Goal: Task Accomplishment & Management: Complete application form

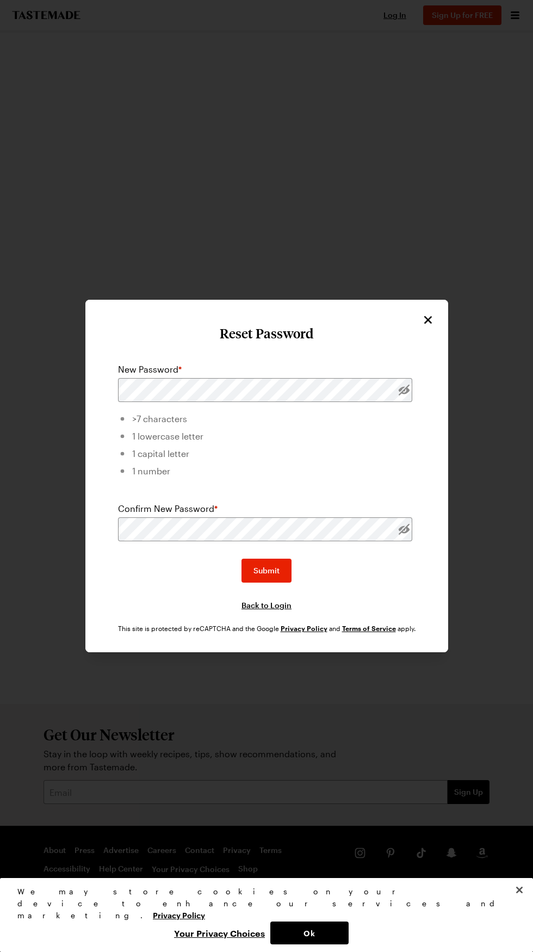
click at [157, 376] on label "New Password *" at bounding box center [150, 369] width 64 height 13
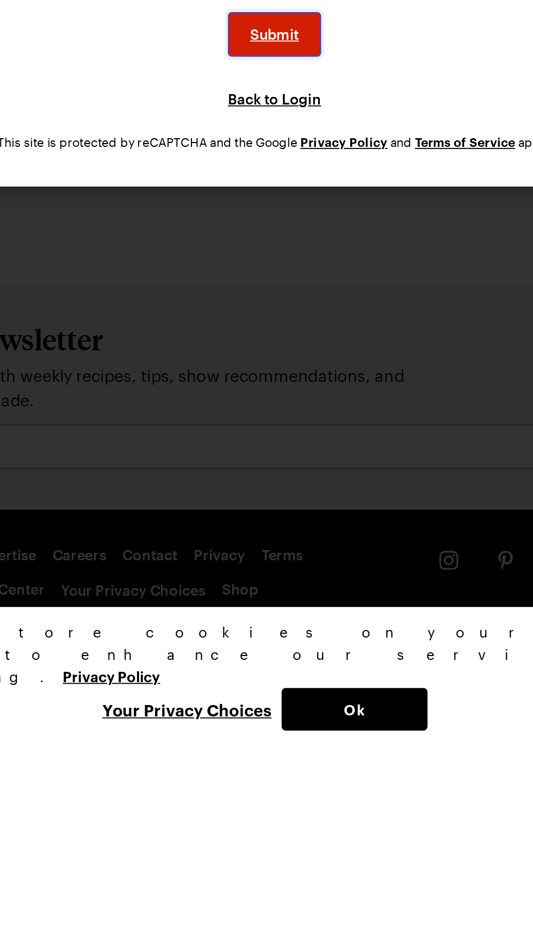
click at [268, 576] on span "Submit" at bounding box center [267, 570] width 26 height 11
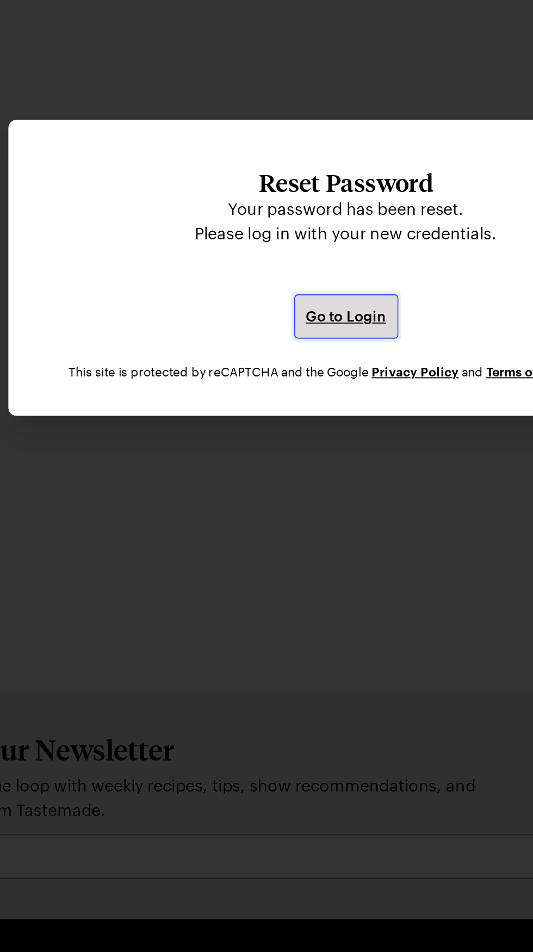
click at [262, 508] on span "Go to Login" at bounding box center [266, 502] width 43 height 11
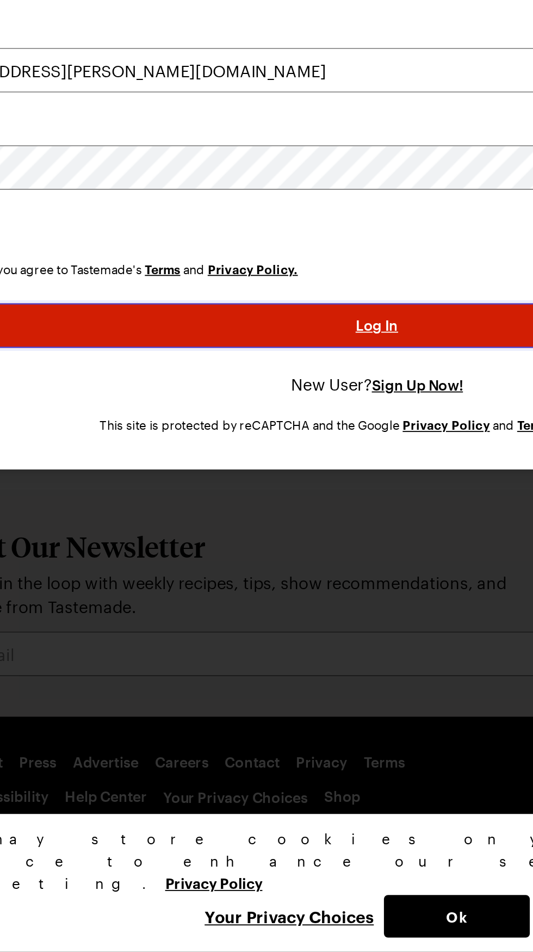
click at [169, 628] on button "Log In" at bounding box center [267, 616] width 494 height 24
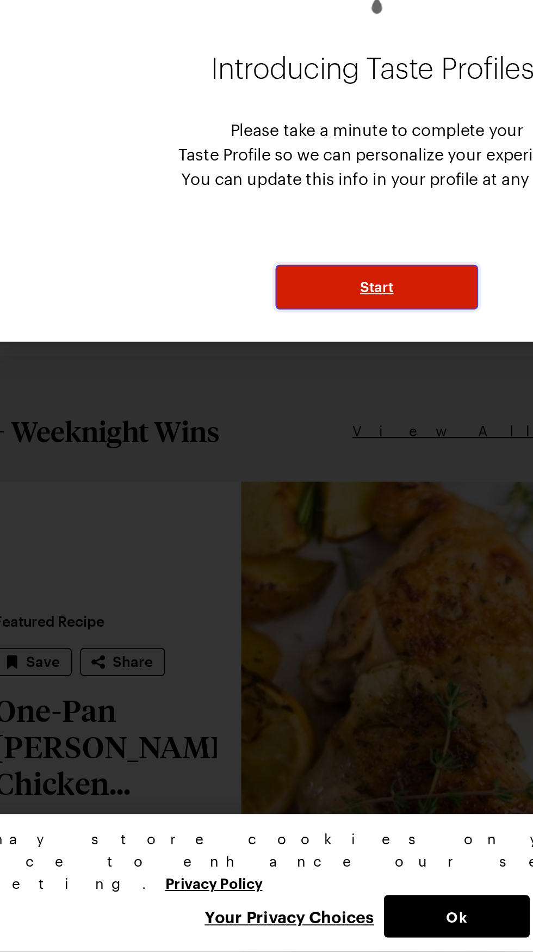
click at [253, 607] on button "Start" at bounding box center [266, 595] width 109 height 24
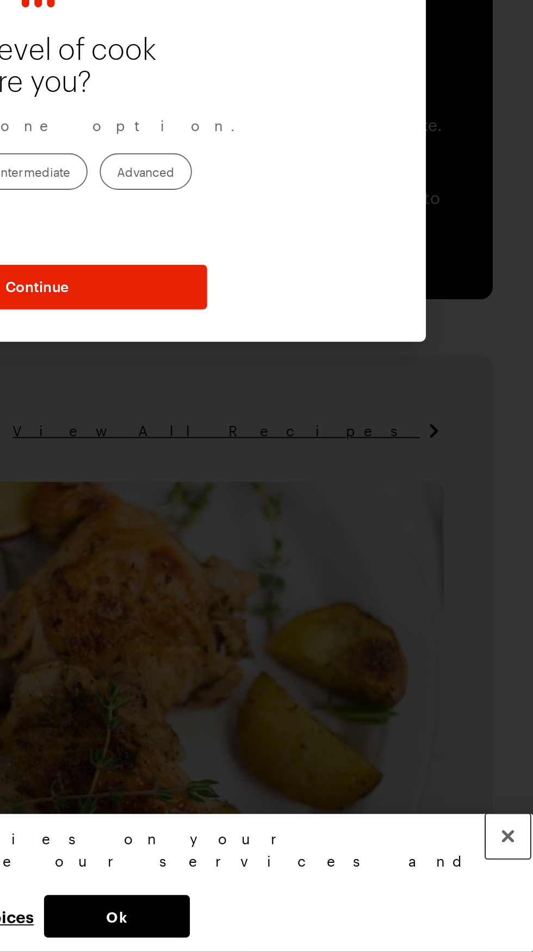
click at [523, 902] on button "Close" at bounding box center [520, 890] width 24 height 24
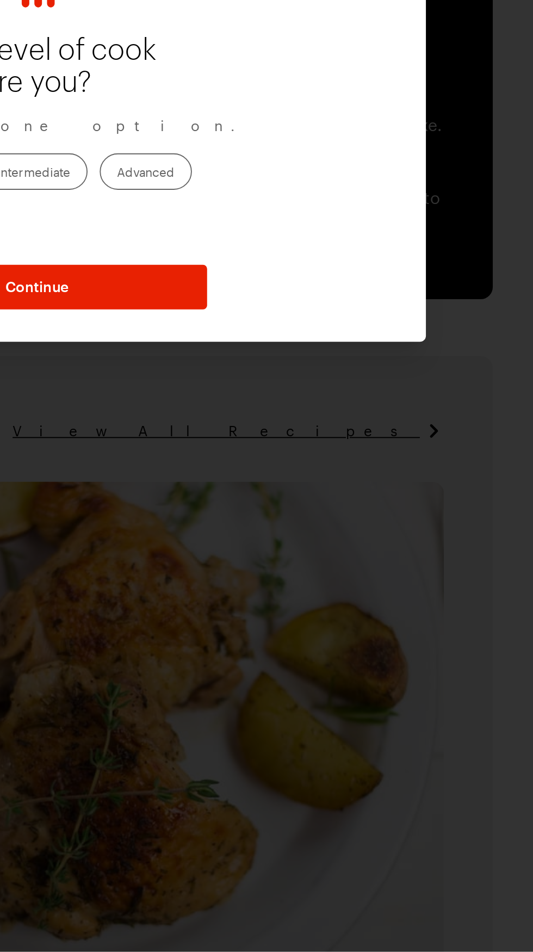
click at [519, 920] on div at bounding box center [266, 476] width 533 height 952
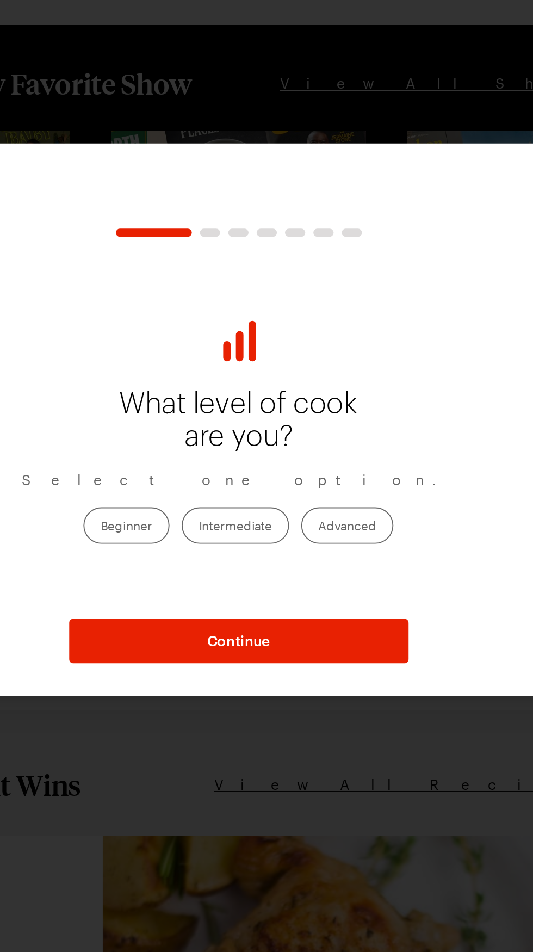
click at [334, 543] on label "Advanced" at bounding box center [325, 533] width 50 height 20
click at [310, 534] on input "Advanced" at bounding box center [310, 534] width 0 height 0
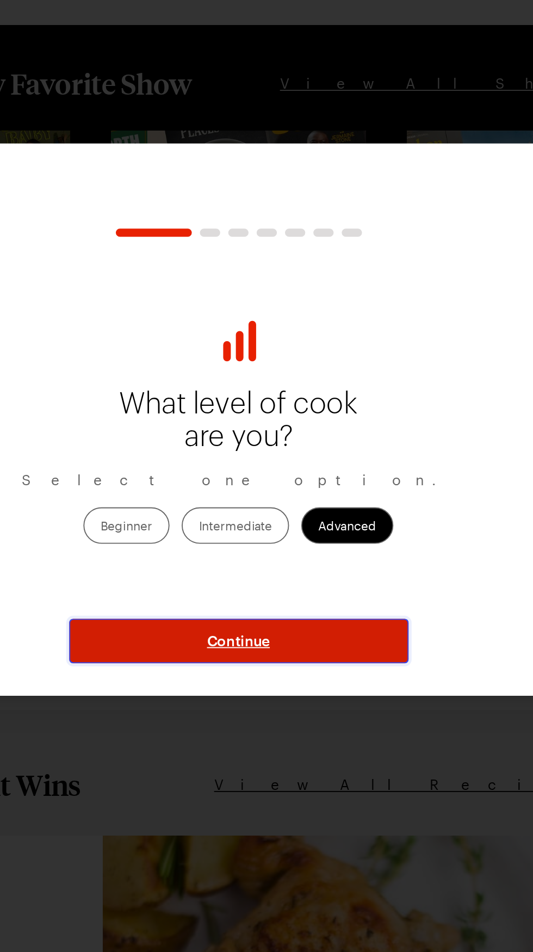
click at [326, 607] on button "Continue" at bounding box center [267, 595] width 182 height 24
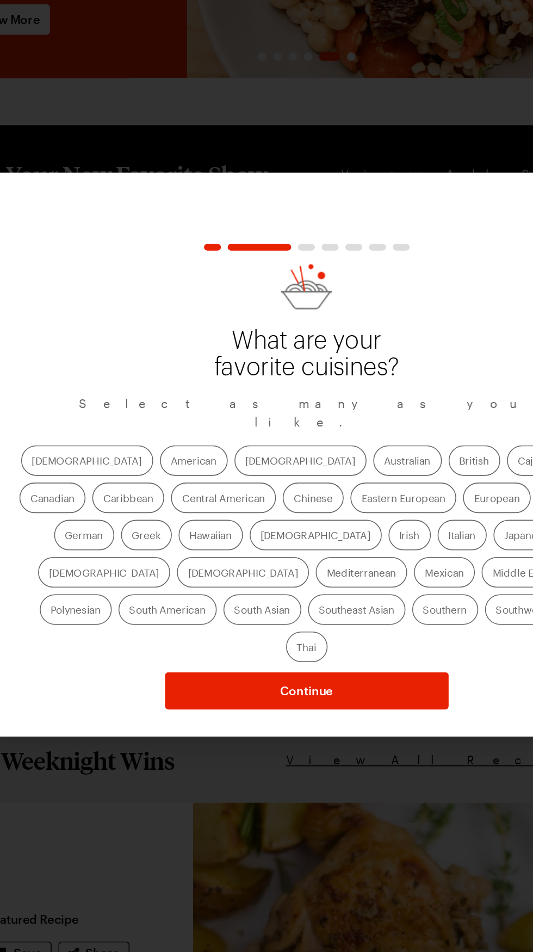
click at [220, 490] on label "[DEMOGRAPHIC_DATA]" at bounding box center [262, 480] width 85 height 20
click at [227, 481] on input "[DEMOGRAPHIC_DATA]" at bounding box center [227, 481] width 0 height 0
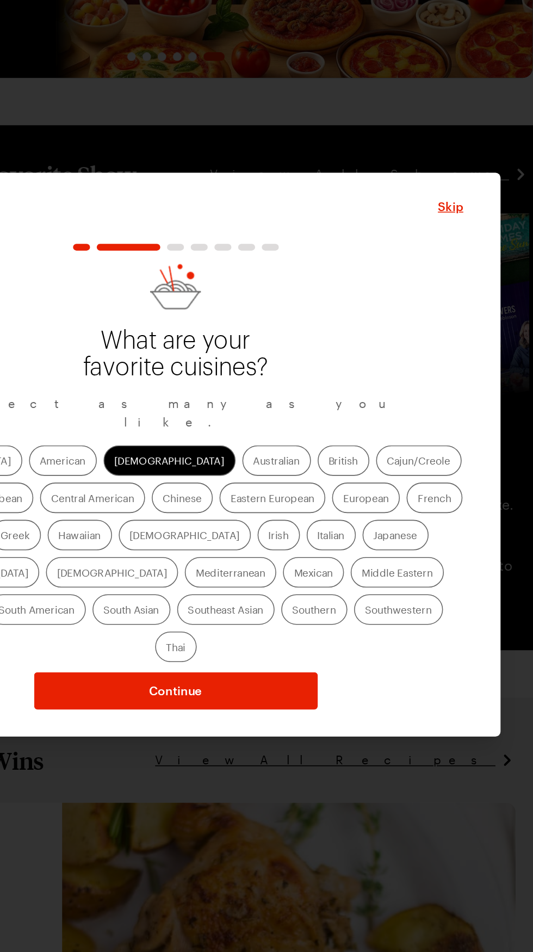
click at [331, 561] on label "Mediterranean" at bounding box center [302, 552] width 59 height 20
click at [280, 553] on input "Mediterranean" at bounding box center [280, 553] width 0 height 0
click at [268, 561] on label "[DEMOGRAPHIC_DATA]" at bounding box center [225, 552] width 85 height 20
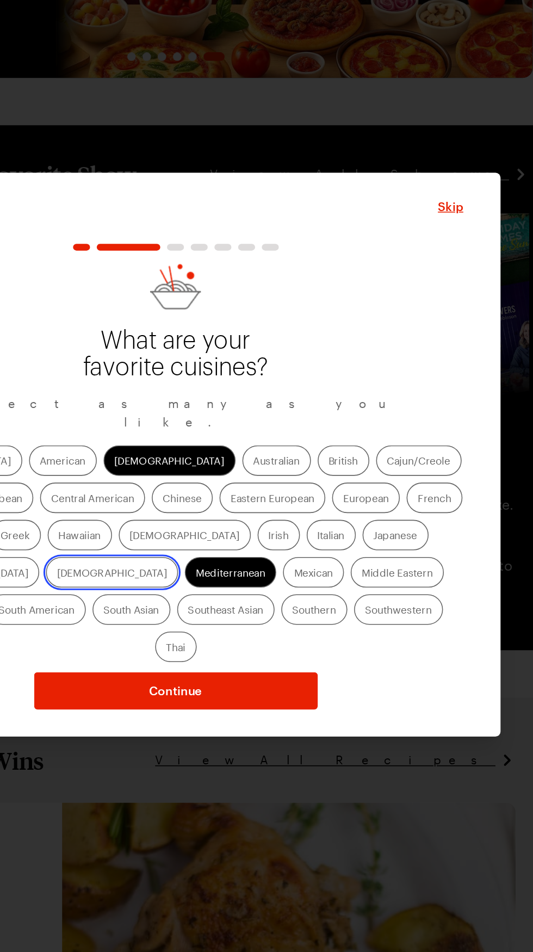
click at [190, 553] on input "[DEMOGRAPHIC_DATA]" at bounding box center [190, 553] width 0 height 0
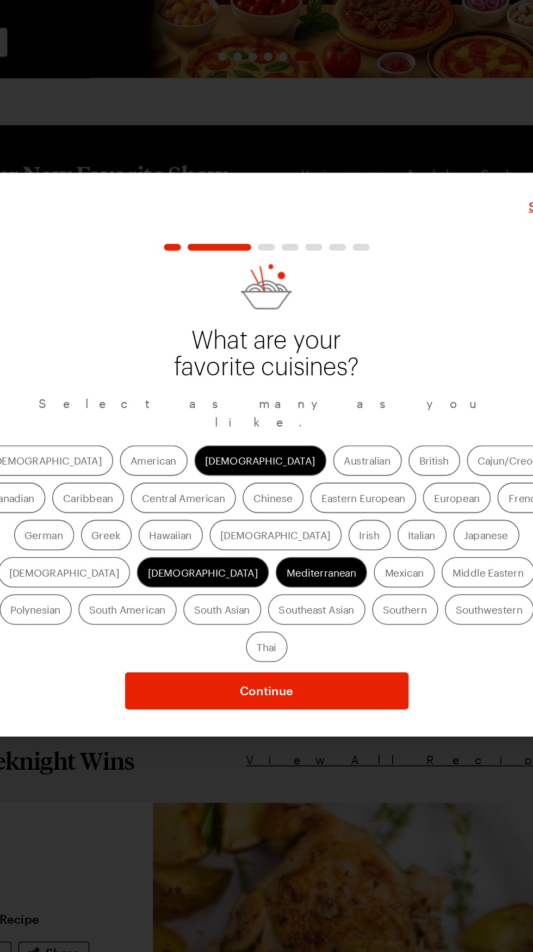
click at [387, 537] on label "Japanese" at bounding box center [408, 528] width 42 height 20
click at [394, 529] on input "Japanese" at bounding box center [394, 529] width 0 height 0
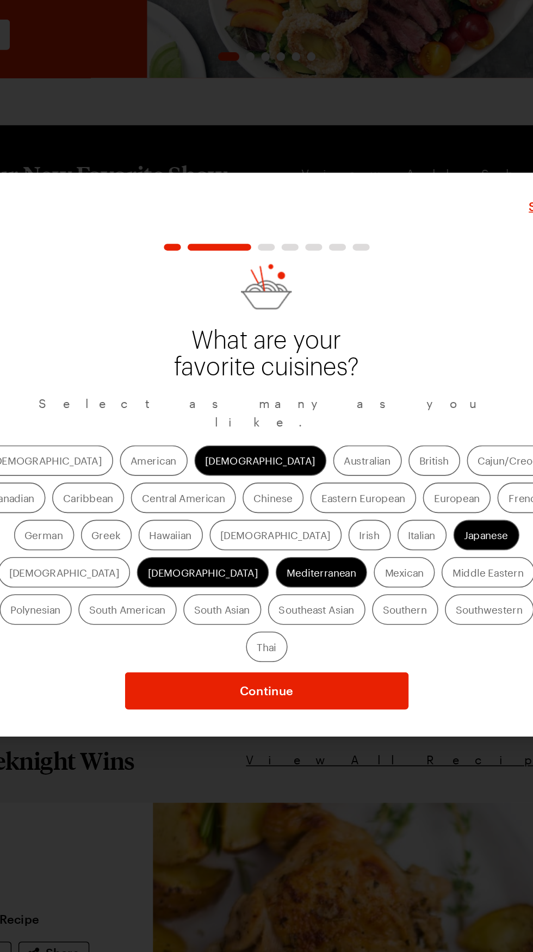
click at [351, 537] on label "Italian" at bounding box center [367, 528] width 32 height 20
click at [358, 529] on input "Italian" at bounding box center [358, 529] width 0 height 0
click at [351, 537] on label "Italian" at bounding box center [367, 528] width 32 height 20
click at [358, 529] on input "Italian" at bounding box center [358, 529] width 0 height 0
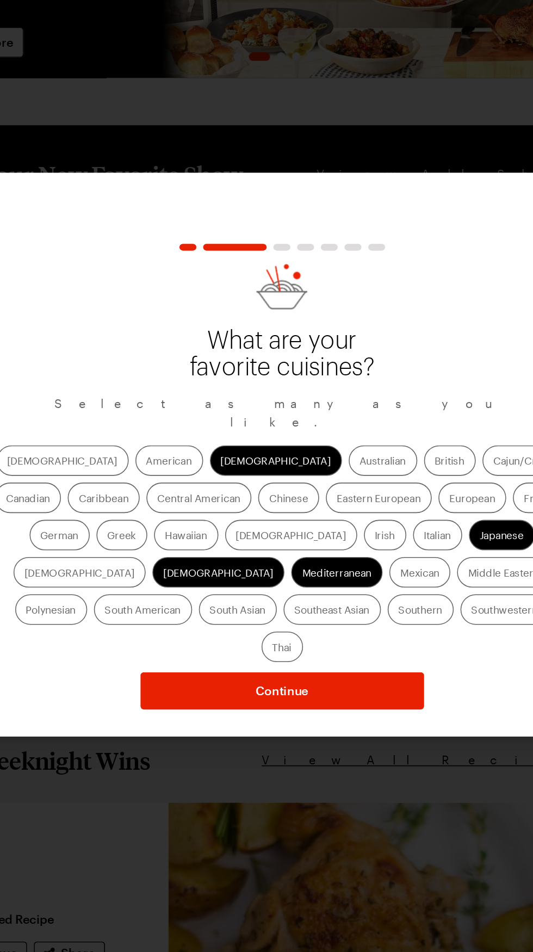
click at [351, 537] on label "Italian" at bounding box center [367, 528] width 32 height 20
click at [358, 529] on input "Italian" at bounding box center [358, 529] width 0 height 0
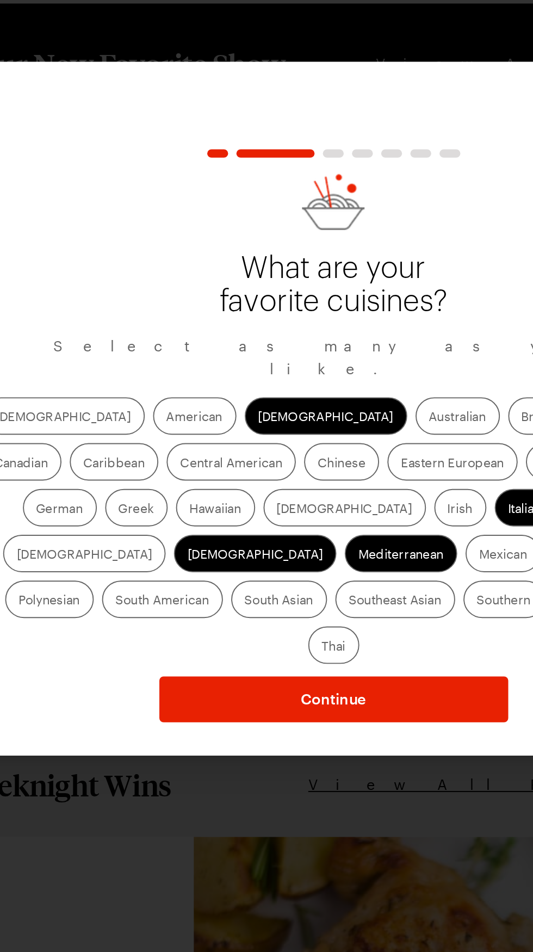
click at [172, 490] on label "American" at bounding box center [194, 480] width 44 height 20
click at [180, 481] on input "American" at bounding box center [180, 481] width 0 height 0
click at [310, 490] on label "Australian" at bounding box center [332, 480] width 44 height 20
click at [317, 481] on input "Australian" at bounding box center [317, 481] width 0 height 0
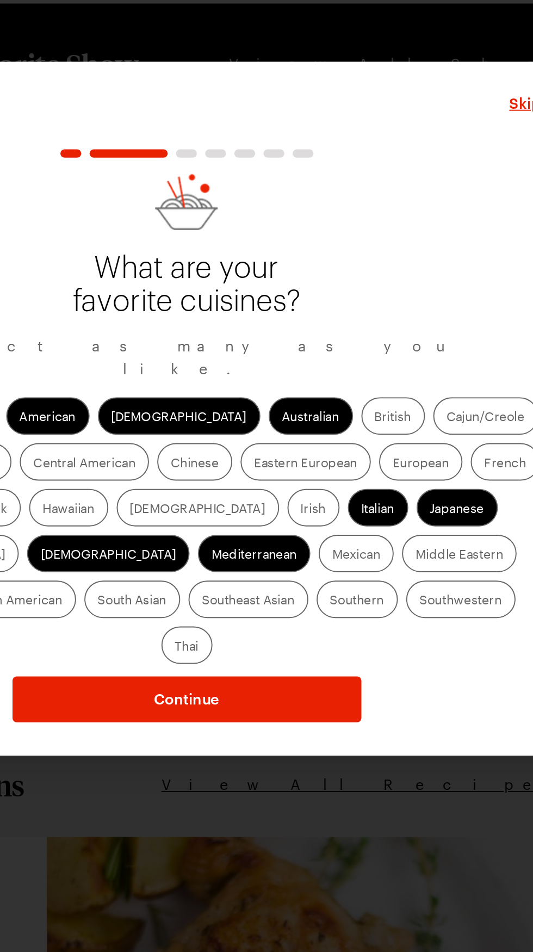
click at [358, 490] on label "British" at bounding box center [374, 480] width 33 height 20
click at [365, 481] on input "British" at bounding box center [365, 481] width 0 height 0
click at [395, 490] on label "Cajun/Creole" at bounding box center [422, 480] width 55 height 20
click at [403, 481] on input "Cajun/Creole" at bounding box center [403, 481] width 0 height 0
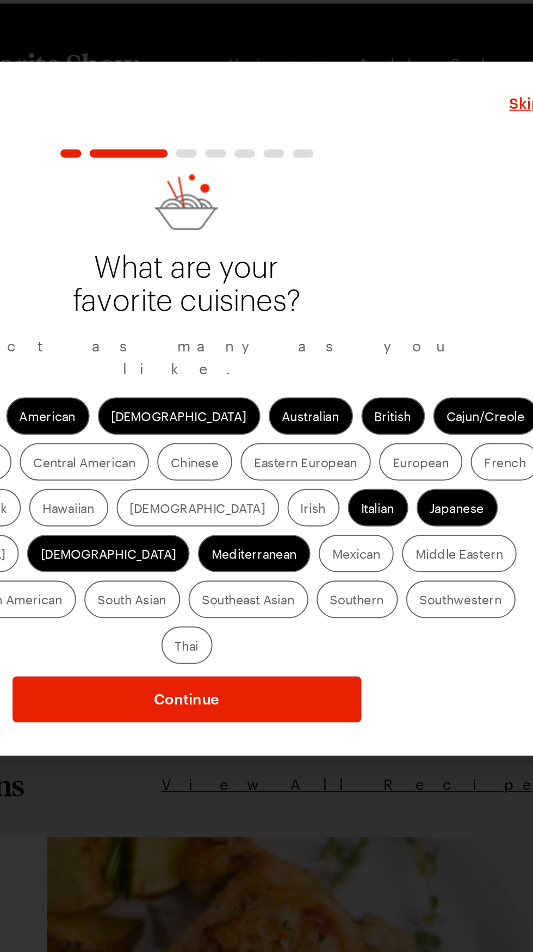
click at [125, 514] on label "Canadian" at bounding box center [103, 504] width 42 height 20
click at [89, 505] on input "Canadian" at bounding box center [89, 505] width 0 height 0
click at [175, 514] on label "Caribbean" at bounding box center [152, 504] width 46 height 20
click at [136, 505] on input "Caribbean" at bounding box center [136, 505] width 0 height 0
click at [358, 490] on label "British" at bounding box center [374, 480] width 33 height 20
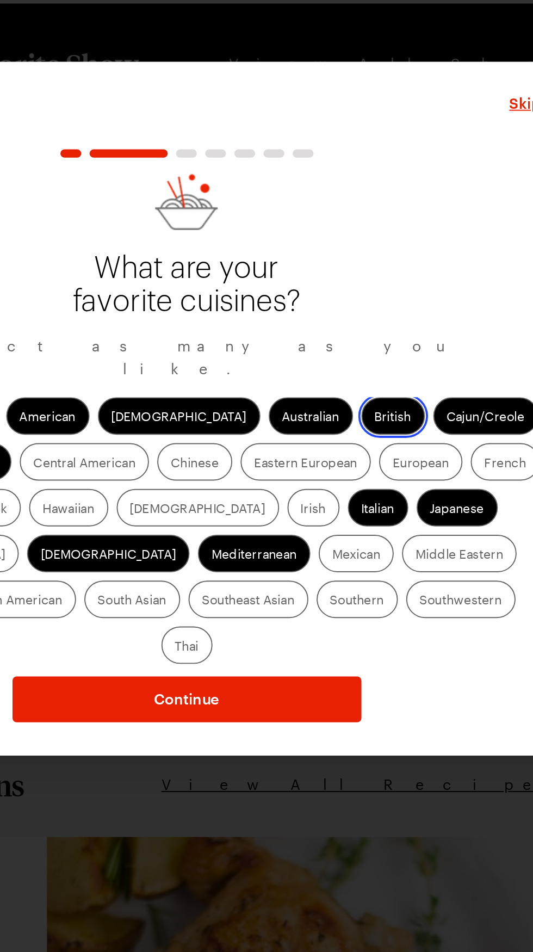
click at [365, 481] on input "British" at bounding box center [365, 481] width 0 height 0
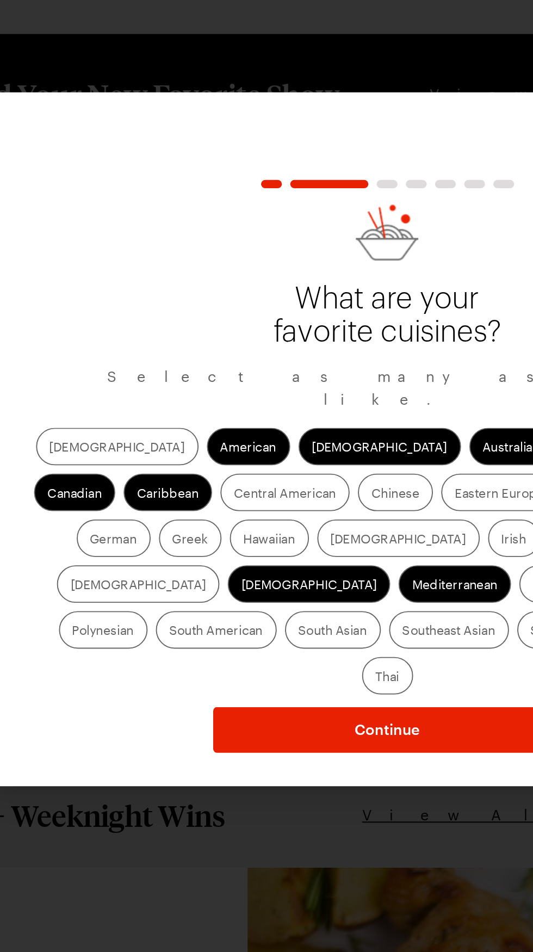
click at [180, 514] on label "Central American" at bounding box center [213, 504] width 67 height 20
click at [187, 505] on American "Central American" at bounding box center [187, 505] width 0 height 0
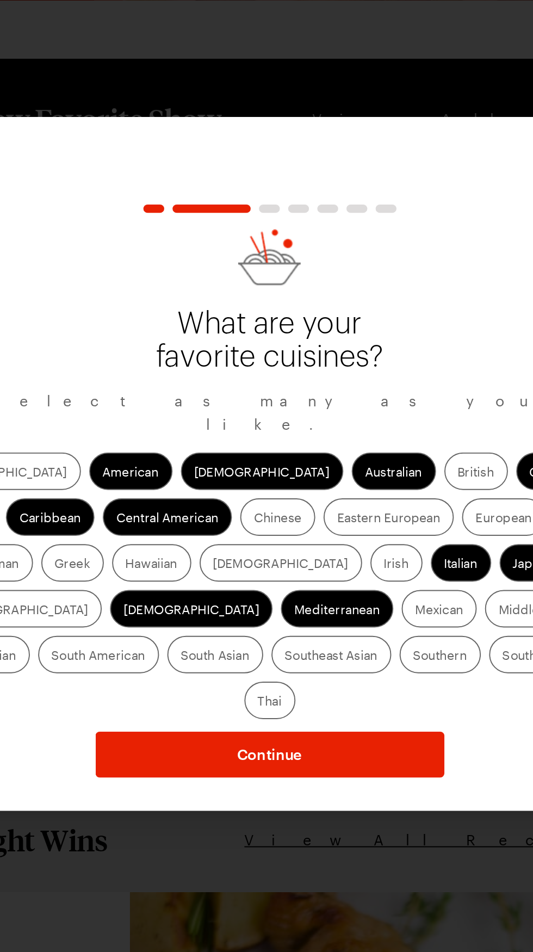
click at [251, 514] on label "Chinese" at bounding box center [270, 504] width 39 height 20
click at [258, 505] on input "Chinese" at bounding box center [258, 505] width 0 height 0
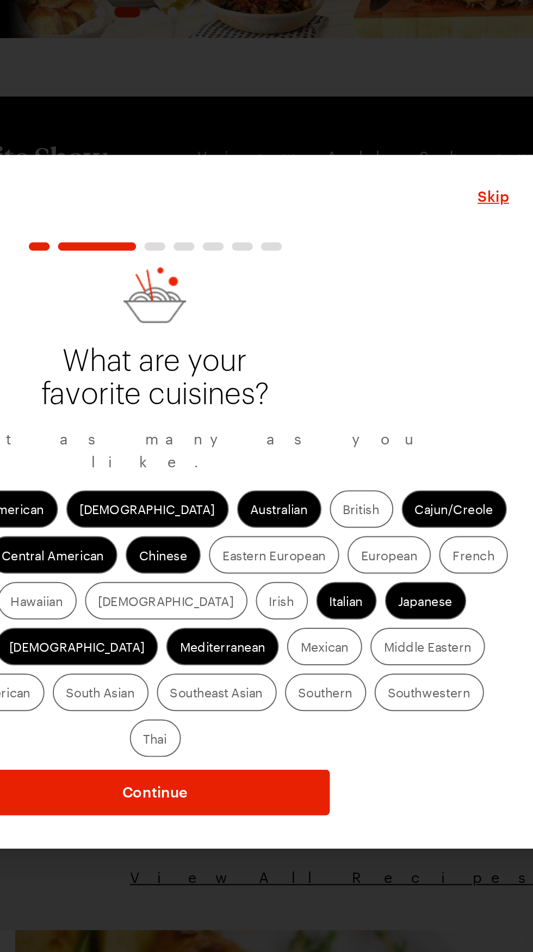
click at [180, 537] on label "Greek" at bounding box center [163, 528] width 33 height 20
click at [154, 529] on input "Greek" at bounding box center [154, 529] width 0 height 0
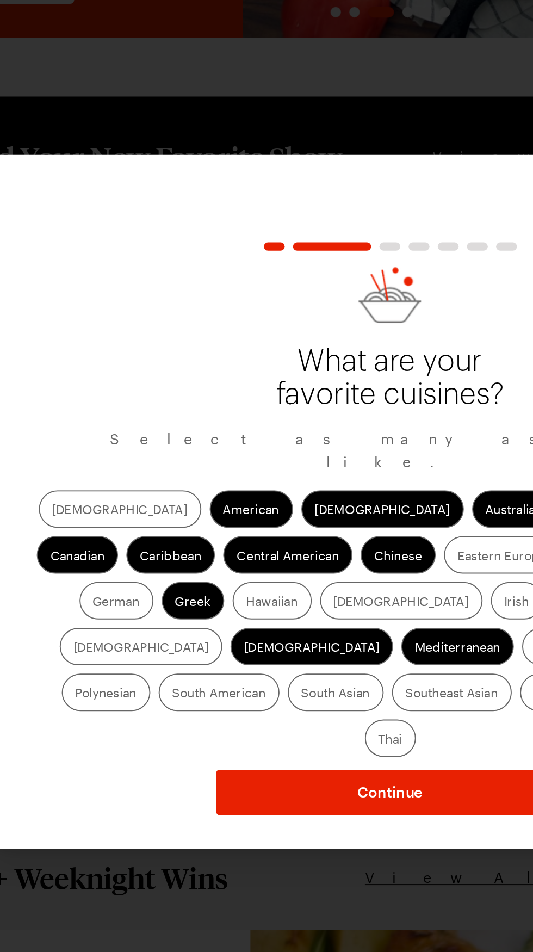
click at [184, 537] on label "Hawaiian" at bounding box center [204, 528] width 41 height 20
click at [191, 529] on input "Hawaiian" at bounding box center [191, 529] width 0 height 0
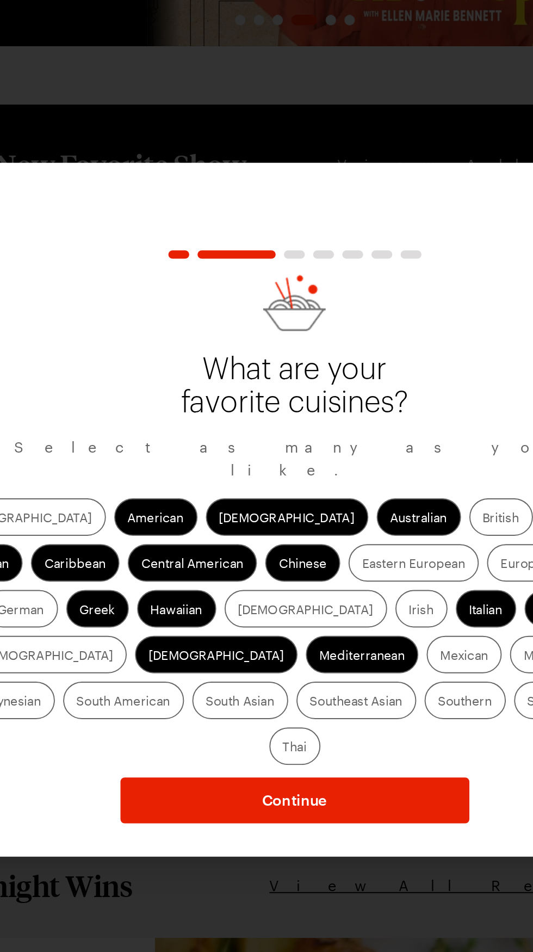
click at [319, 537] on label "Irish" at bounding box center [332, 528] width 27 height 20
click at [326, 529] on input "Irish" at bounding box center [326, 529] width 0 height 0
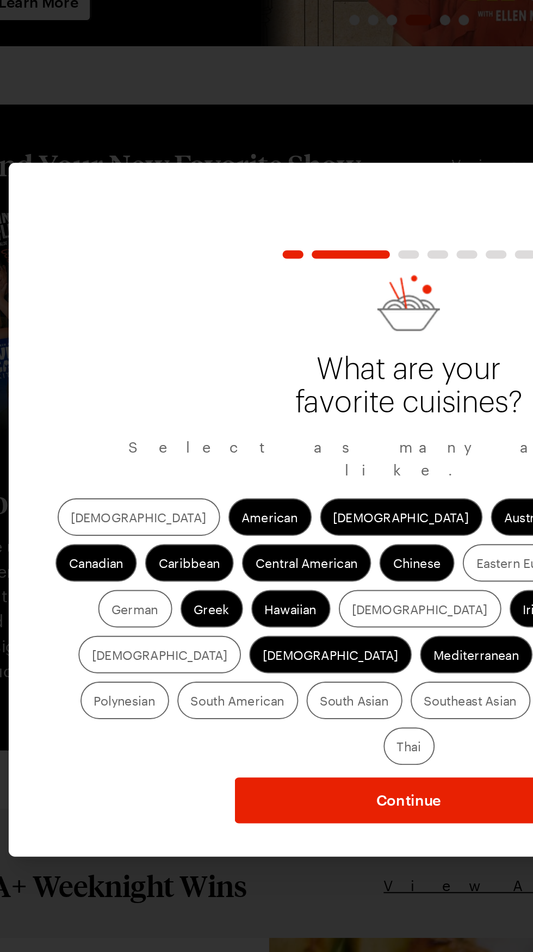
click at [336, 561] on label "Mexican" at bounding box center [355, 552] width 39 height 20
click at [343, 553] on input "Mexican" at bounding box center [343, 553] width 0 height 0
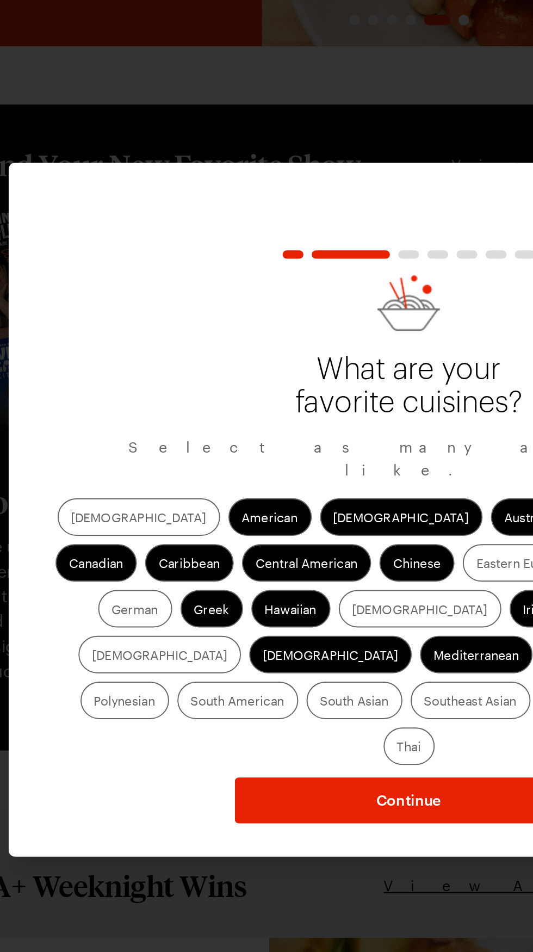
click at [379, 561] on label "Middle Eastern" at bounding box center [409, 552] width 60 height 20
click at [386, 553] on Eastern "Middle Eastern" at bounding box center [386, 553] width 0 height 0
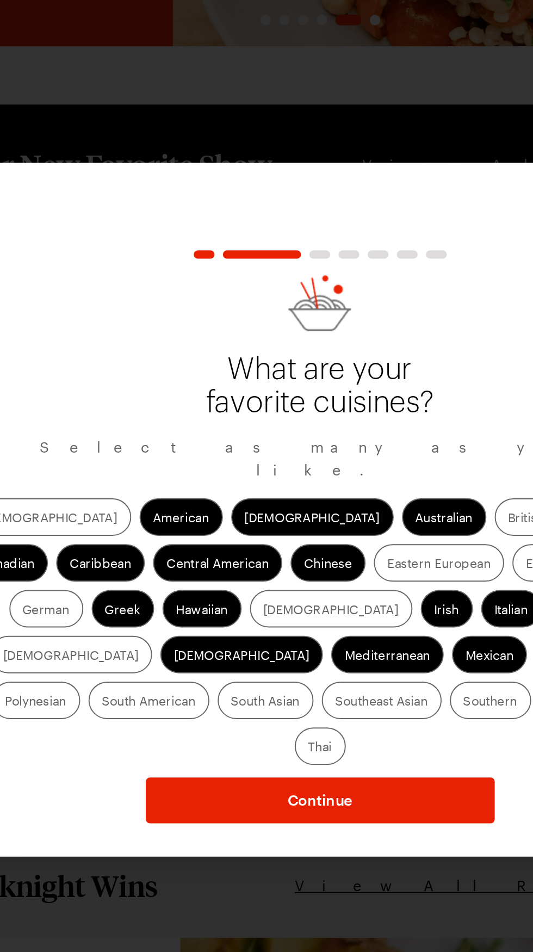
click at [141, 585] on label "Polynesian" at bounding box center [118, 576] width 46 height 20
click at [102, 577] on input "Polynesian" at bounding box center [102, 577] width 0 height 0
click at [141, 585] on label "Polynesian" at bounding box center [118, 576] width 46 height 20
click at [102, 577] on input "Polynesian" at bounding box center [102, 577] width 0 height 0
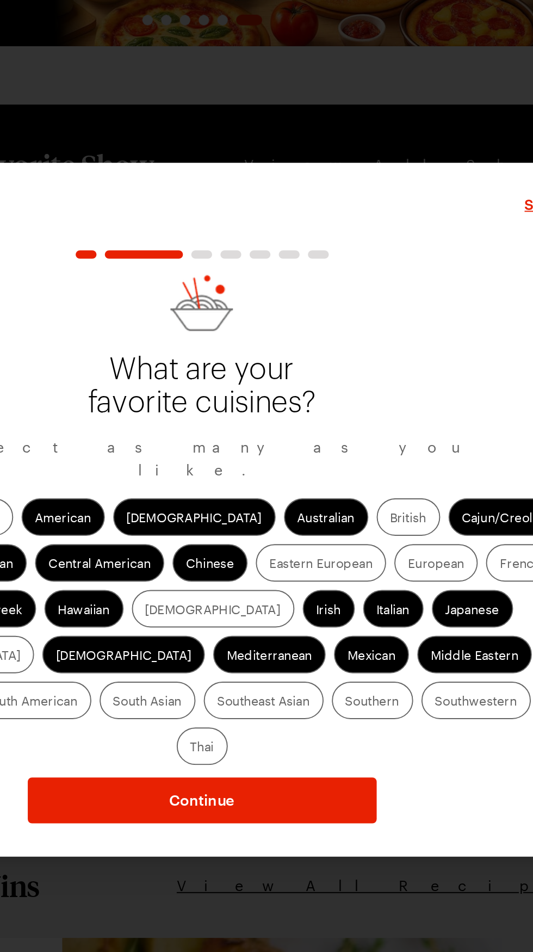
click at [209, 585] on label "South American" at bounding box center [177, 576] width 63 height 20
click at [153, 577] on American "South American" at bounding box center [153, 577] width 0 height 0
click at [263, 585] on label "South Asian" at bounding box center [238, 576] width 50 height 20
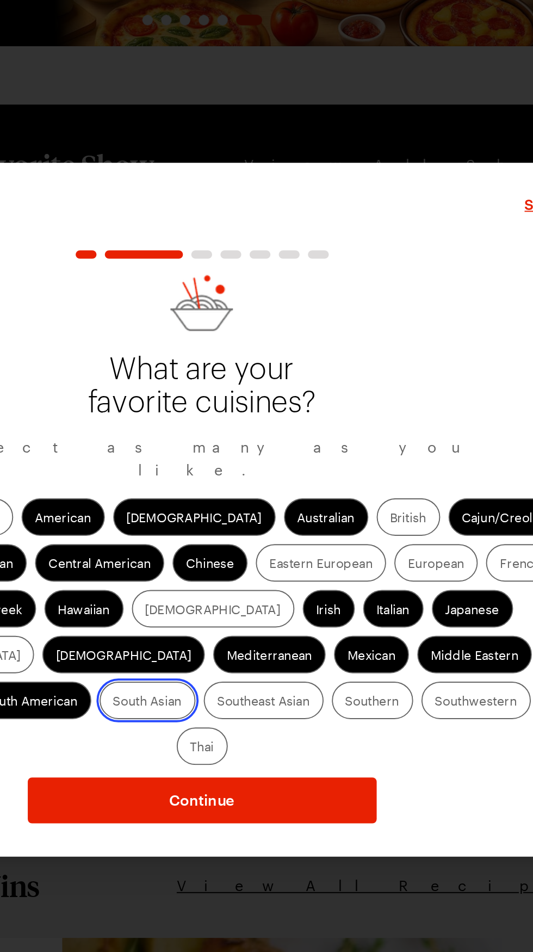
click at [220, 577] on Asian "South Asian" at bounding box center [220, 577] width 0 height 0
click at [330, 585] on label "Southeast Asian" at bounding box center [299, 576] width 63 height 20
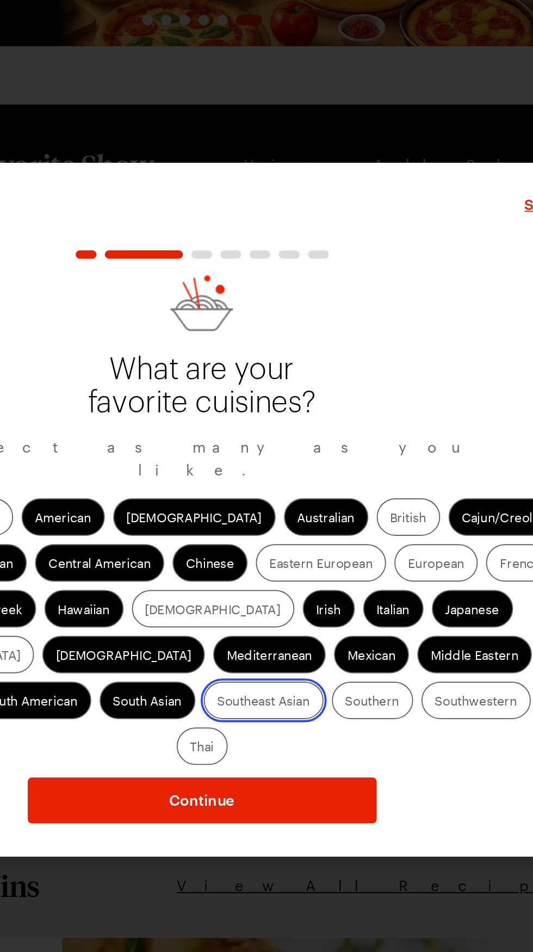
click at [275, 577] on Asian "Southeast Asian" at bounding box center [275, 577] width 0 height 0
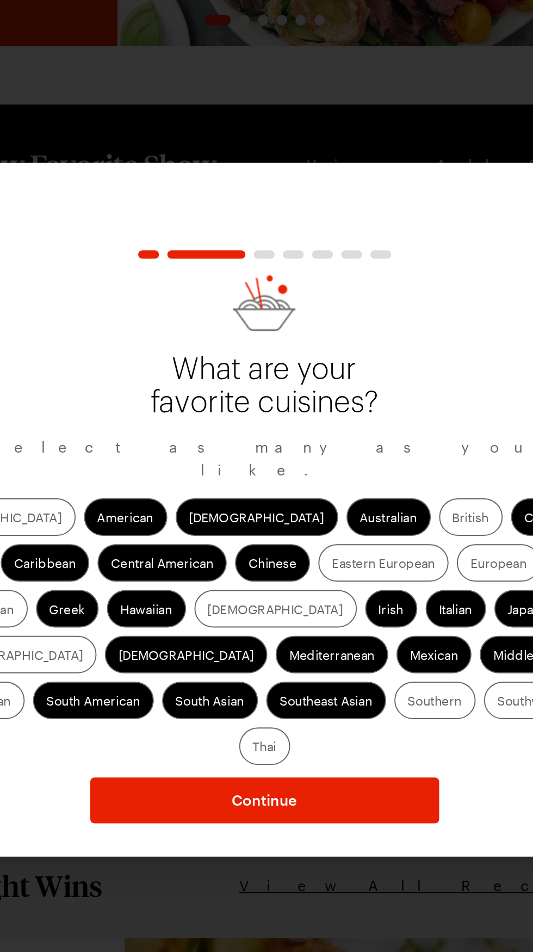
click at [335, 585] on label "Southern" at bounding box center [356, 576] width 42 height 20
click at [342, 577] on input "Southern" at bounding box center [342, 577] width 0 height 0
click at [381, 585] on label "Southwestern" at bounding box center [409, 576] width 57 height 20
click at [388, 577] on input "Southwestern" at bounding box center [388, 577] width 0 height 0
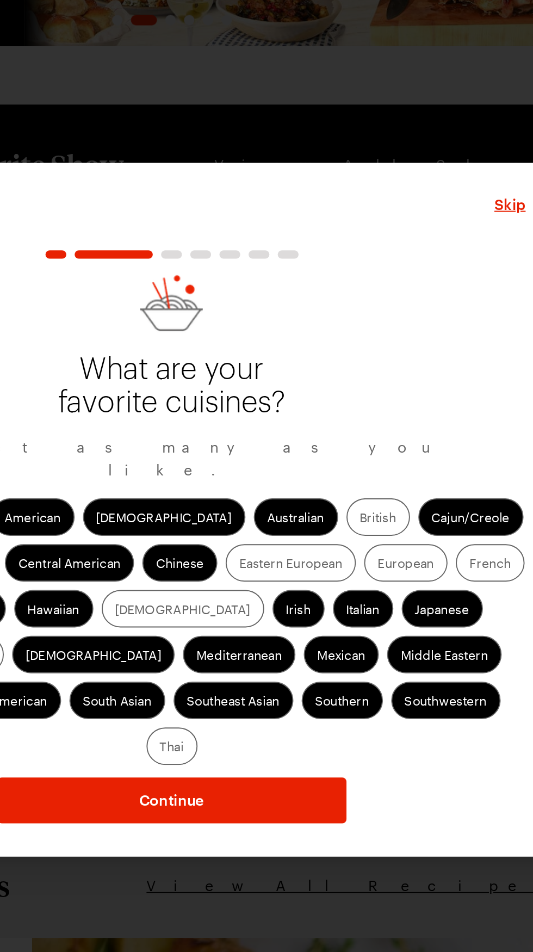
click at [415, 514] on label "French" at bounding box center [433, 504] width 36 height 20
click at [422, 505] on input "French" at bounding box center [422, 505] width 0 height 0
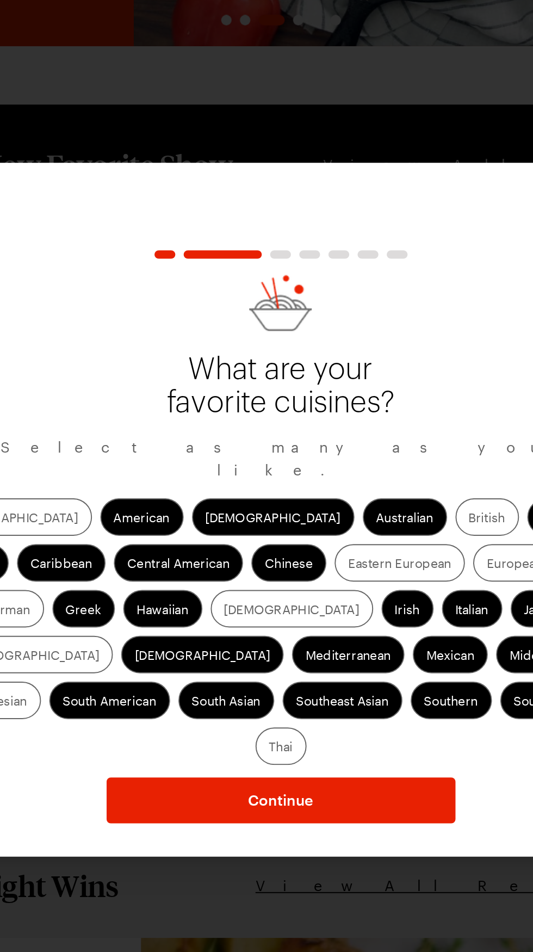
click at [179, 561] on label "[DEMOGRAPHIC_DATA]" at bounding box center [136, 552] width 85 height 20
click at [101, 553] on input "[DEMOGRAPHIC_DATA]" at bounding box center [101, 553] width 0 height 0
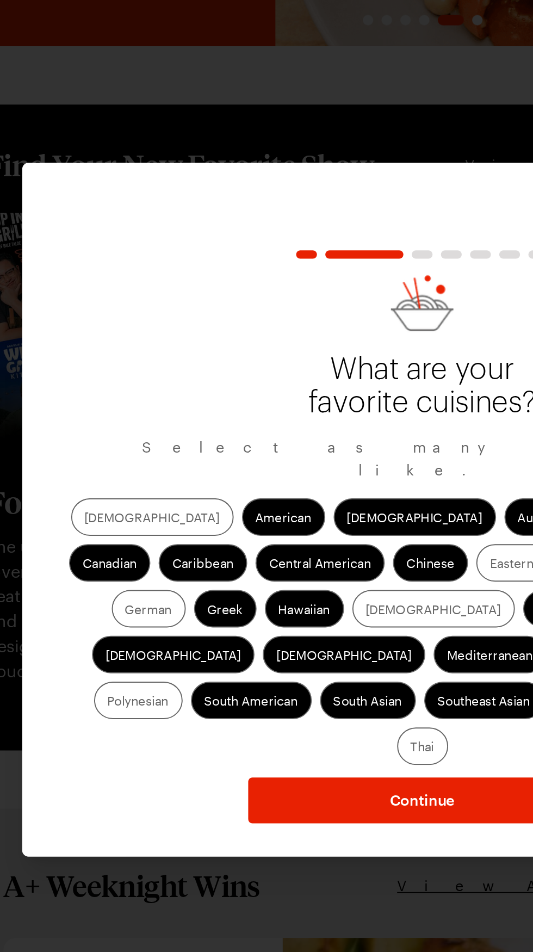
click at [141, 585] on label "Polynesian" at bounding box center [118, 576] width 46 height 20
click at [102, 577] on input "Polynesian" at bounding box center [102, 577] width 0 height 0
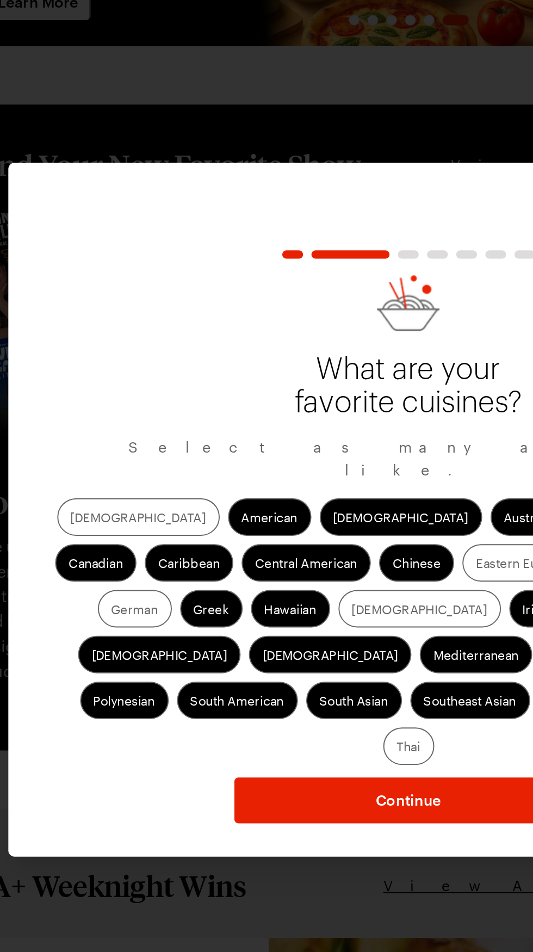
click at [295, 514] on label "Eastern European" at bounding box center [329, 504] width 68 height 20
click at [302, 505] on European "Eastern European" at bounding box center [302, 505] width 0 height 0
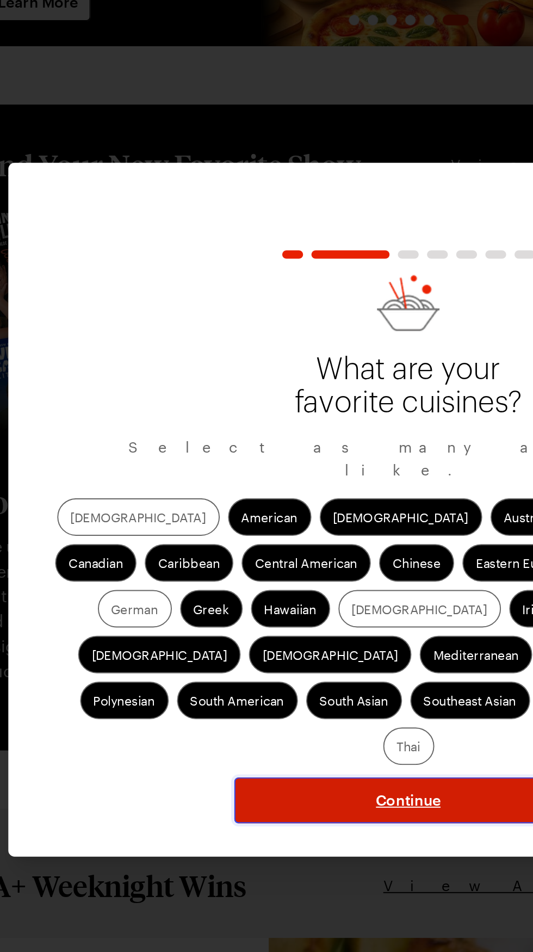
click at [282, 633] on span "Continue" at bounding box center [267, 627] width 34 height 11
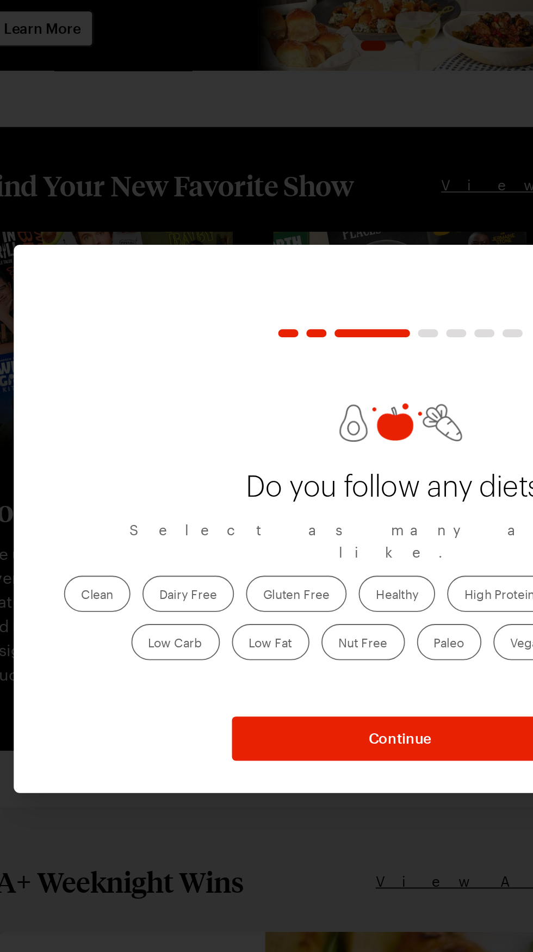
click at [99, 527] on label "Clean" at bounding box center [103, 517] width 36 height 20
click at [94, 518] on input "Clean" at bounding box center [94, 518] width 0 height 0
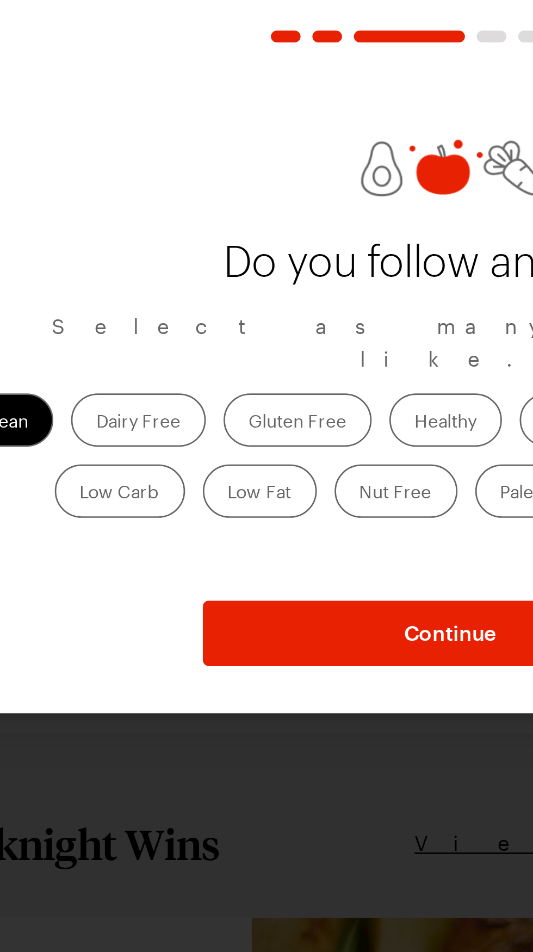
click at [154, 527] on label "Dairy Free" at bounding box center [152, 517] width 50 height 20
click at [137, 518] on Free "Dairy Free" at bounding box center [137, 518] width 0 height 0
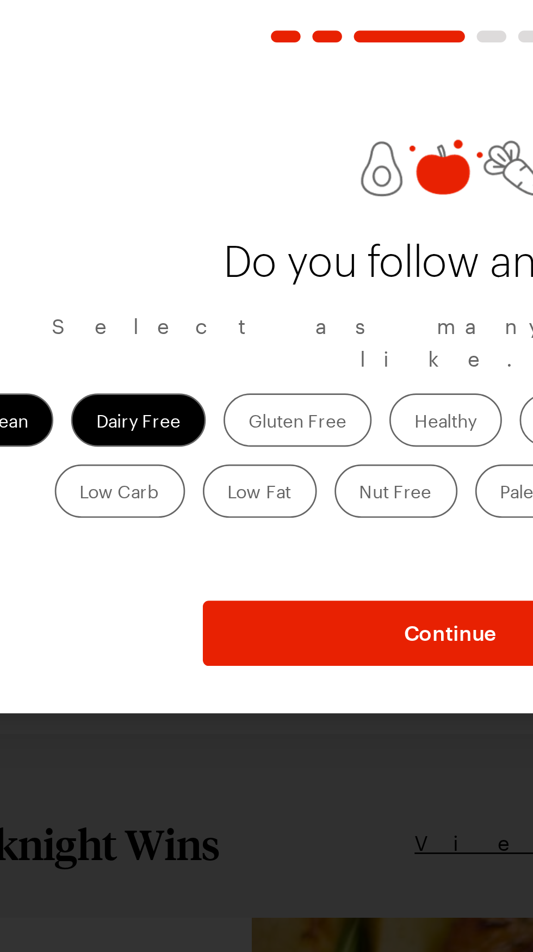
click at [149, 527] on label "Dairy Free" at bounding box center [152, 517] width 50 height 20
click at [137, 518] on Free "Dairy Free" at bounding box center [137, 518] width 0 height 0
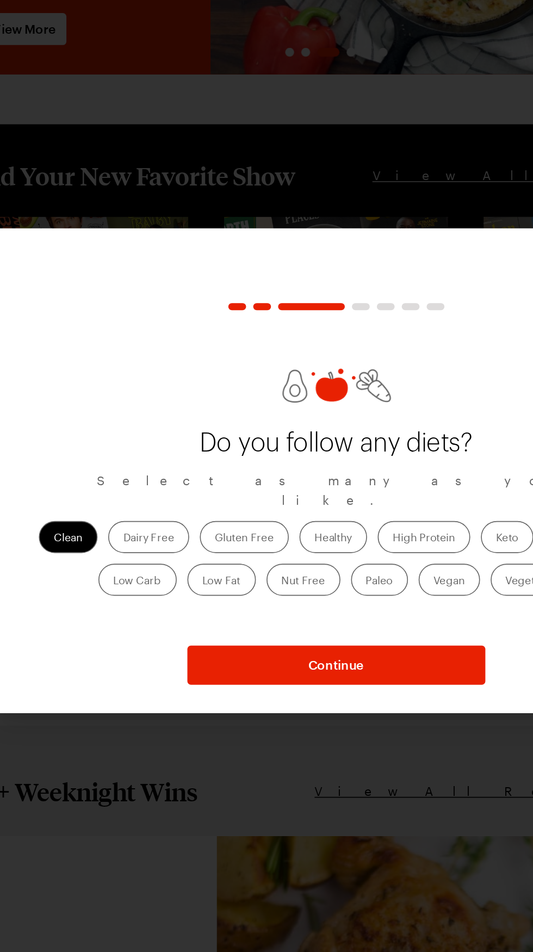
click at [153, 527] on label "Dairy Free" at bounding box center [152, 517] width 50 height 20
click at [137, 518] on Free "Dairy Free" at bounding box center [137, 518] width 0 height 0
click at [207, 527] on label "Gluten Free" at bounding box center [210, 517] width 54 height 20
click at [193, 518] on Free "Gluten Free" at bounding box center [193, 518] width 0 height 0
click at [265, 527] on label "Healthy" at bounding box center [264, 517] width 41 height 20
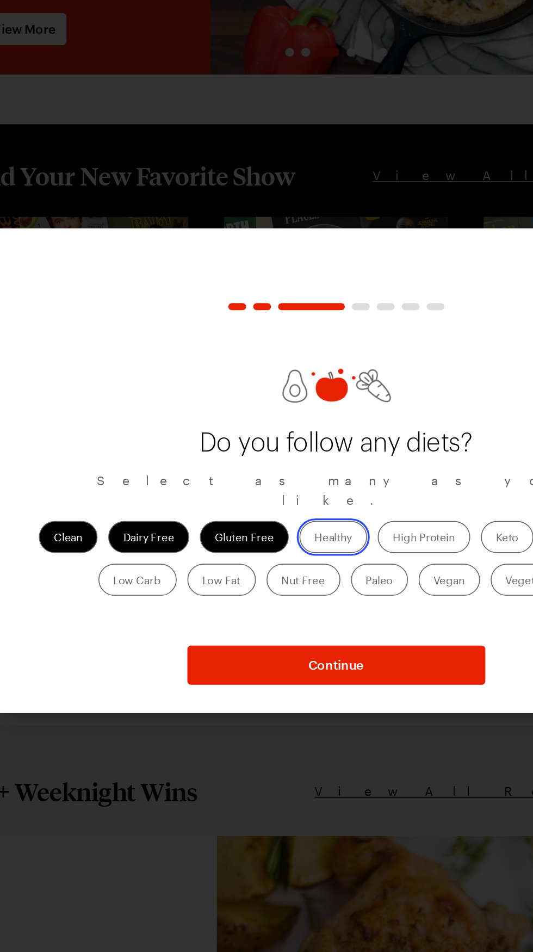
click at [254, 518] on input "Healthy" at bounding box center [254, 518] width 0 height 0
click at [322, 527] on label "High Protein" at bounding box center [320, 517] width 57 height 20
click at [301, 518] on Protein "High Protein" at bounding box center [301, 518] width 0 height 0
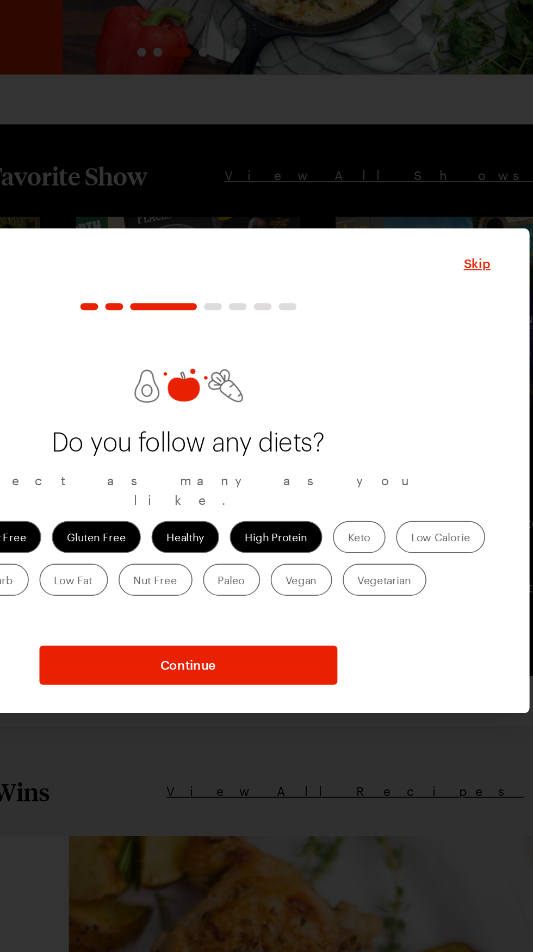
click at [370, 527] on label "Keto" at bounding box center [371, 517] width 32 height 20
click at [364, 518] on input "Keto" at bounding box center [364, 518] width 0 height 0
click at [421, 527] on label "Low Calorie" at bounding box center [421, 517] width 54 height 20
click at [403, 518] on Calorie "Low Calorie" at bounding box center [403, 518] width 0 height 0
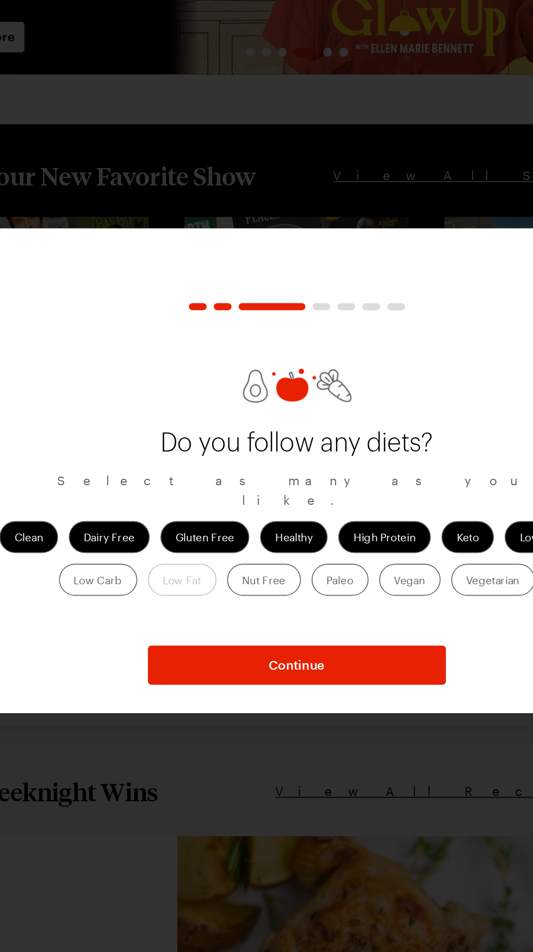
click at [140, 553] on label "Low Carb" at bounding box center [145, 543] width 48 height 20
click at [131, 544] on Carb "Low Carb" at bounding box center [131, 544] width 0 height 0
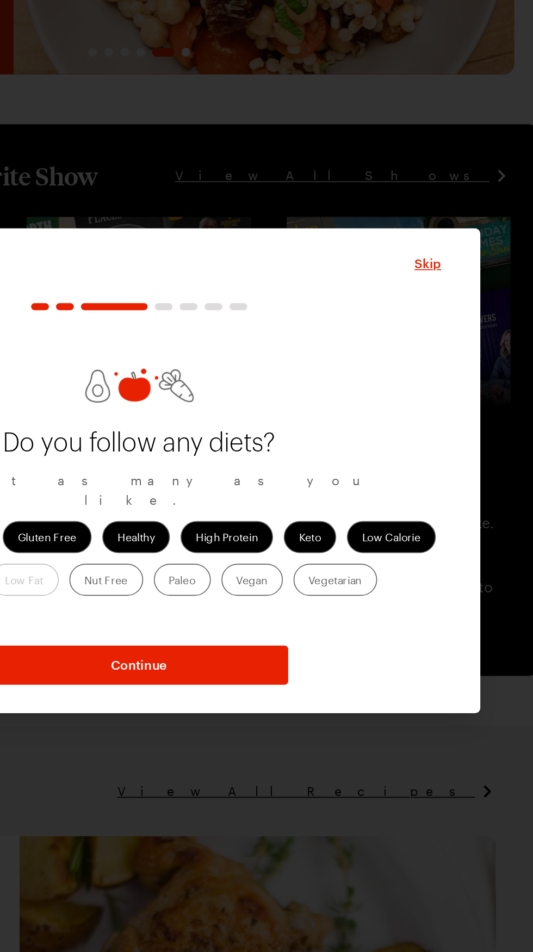
click at [301, 553] on label "Paleo" at bounding box center [293, 543] width 35 height 20
click at [285, 544] on input "Paleo" at bounding box center [285, 544] width 0 height 0
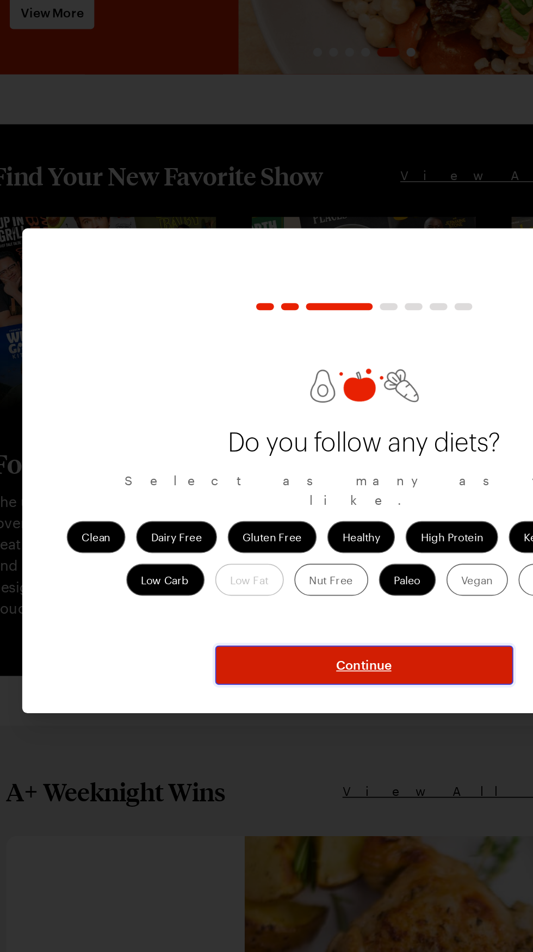
click at [269, 601] on span "Continue" at bounding box center [267, 595] width 34 height 11
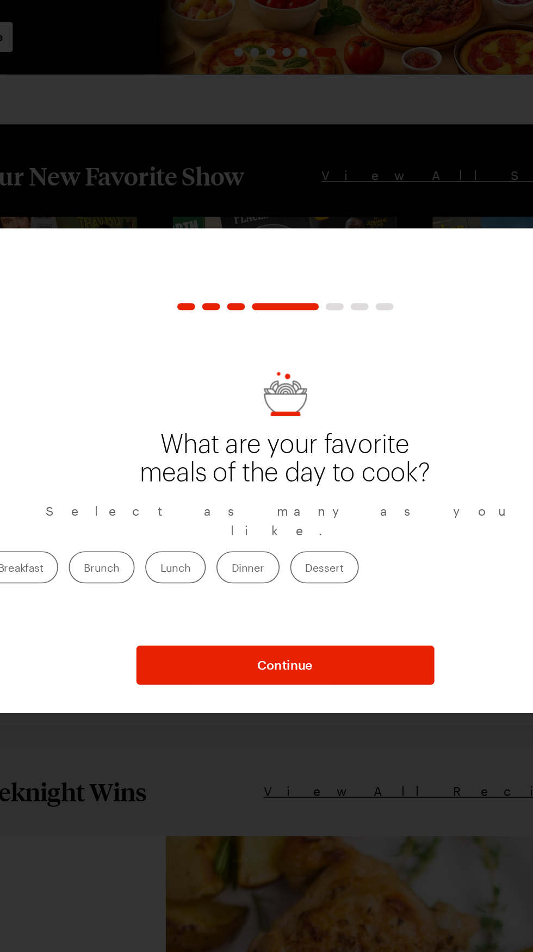
click at [128, 545] on label "Breakfast" at bounding box center [105, 536] width 46 height 20
click at [91, 536] on input "Breakfast" at bounding box center [91, 536] width 0 height 0
click at [218, 545] on label "Lunch" at bounding box center [199, 536] width 37 height 20
click at [190, 536] on input "Lunch" at bounding box center [190, 536] width 0 height 0
click at [263, 545] on label "Dinner" at bounding box center [244, 536] width 39 height 20
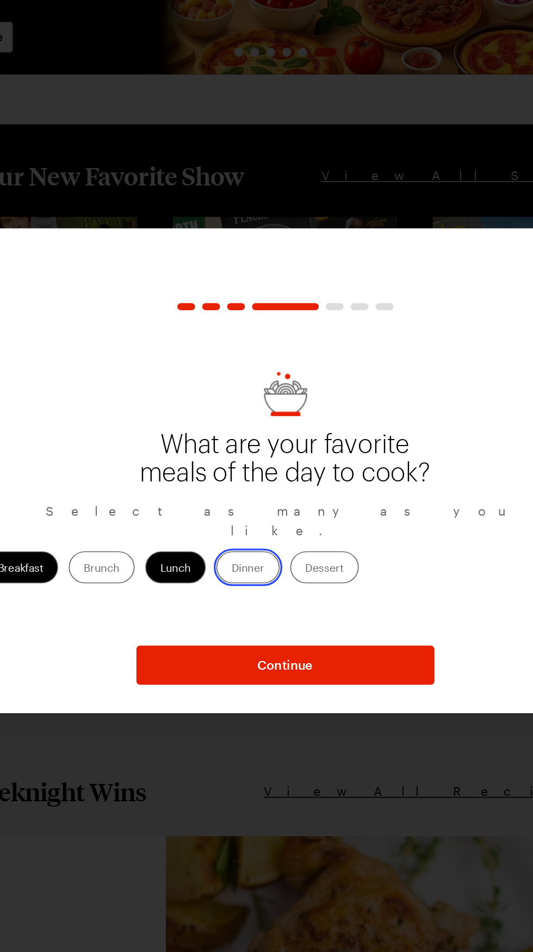
click at [234, 536] on input "Dinner" at bounding box center [234, 536] width 0 height 0
click at [312, 545] on label "Dessert" at bounding box center [291, 536] width 42 height 20
click at [279, 536] on input "Dessert" at bounding box center [279, 536] width 0 height 0
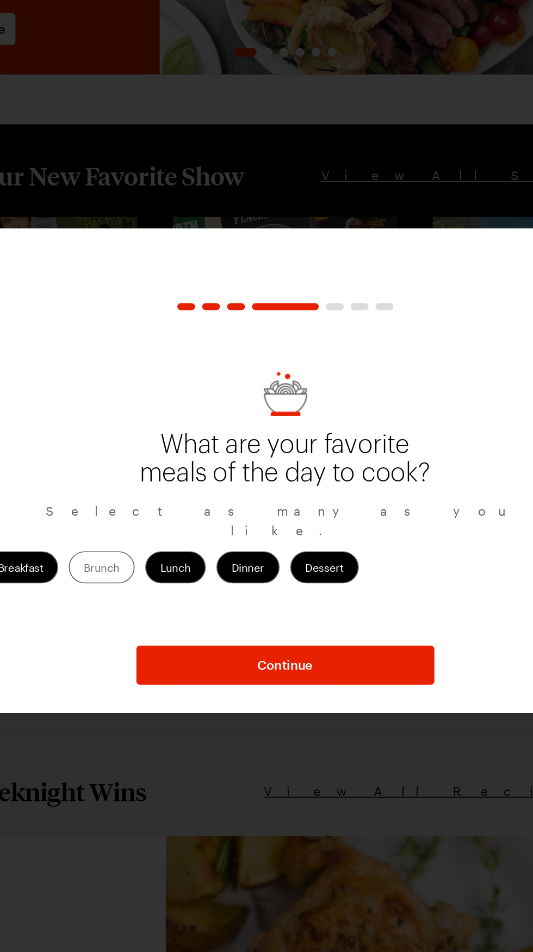
click at [175, 545] on label "Brunch" at bounding box center [154, 536] width 40 height 20
click at [144, 536] on input "Brunch" at bounding box center [144, 536] width 0 height 0
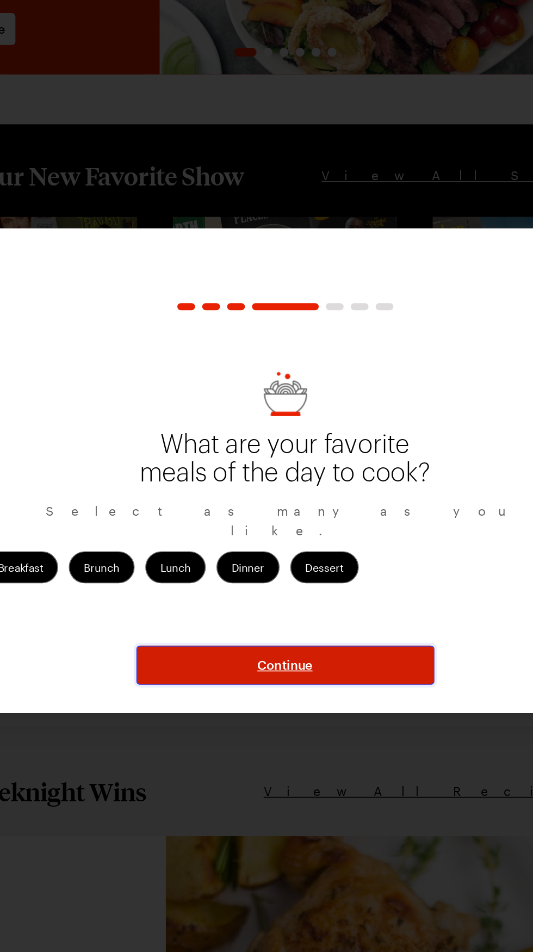
click at [293, 607] on button "Continue" at bounding box center [267, 595] width 182 height 24
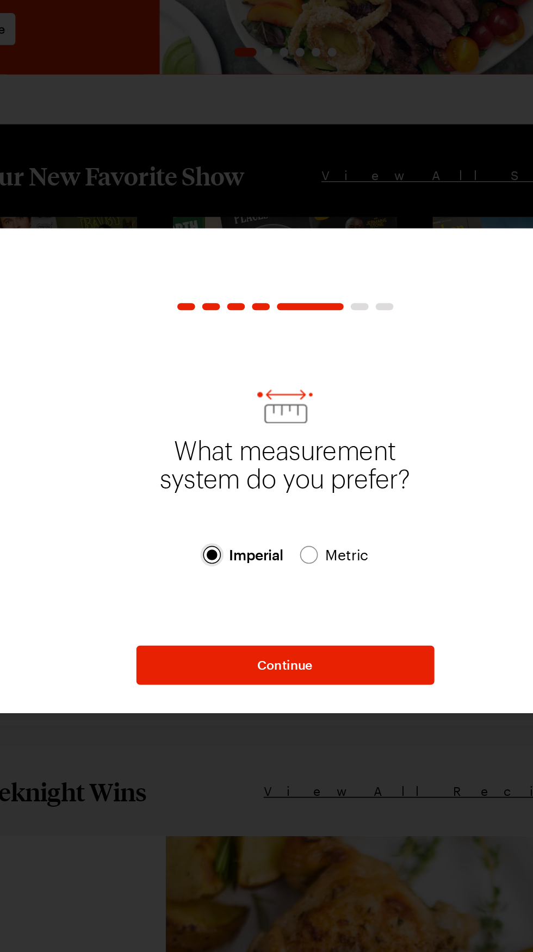
click at [221, 531] on div at bounding box center [222, 527] width 7 height 7
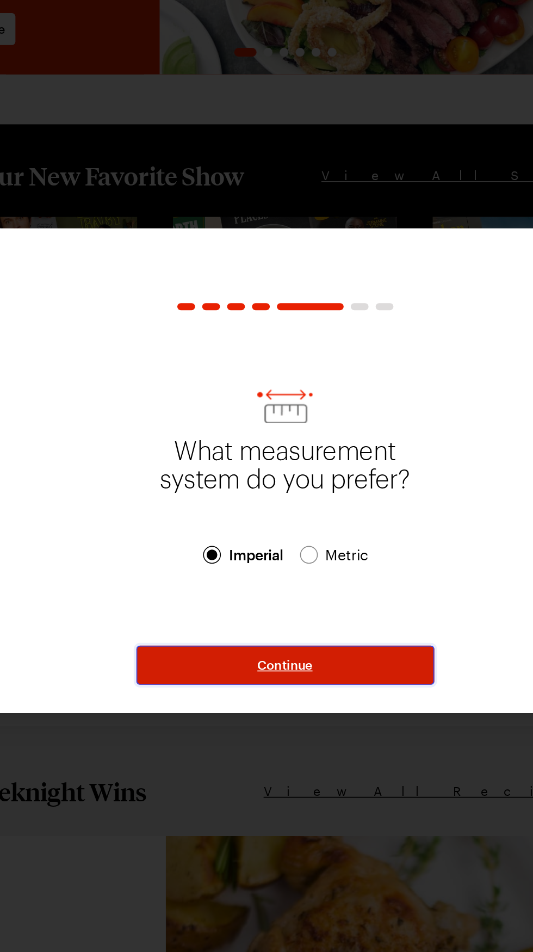
click at [289, 607] on button "Continue" at bounding box center [267, 595] width 182 height 24
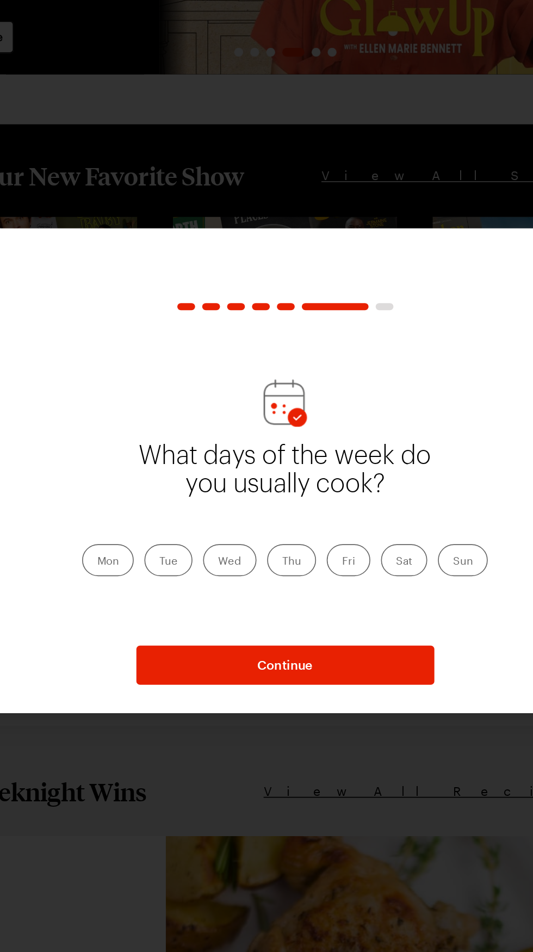
click at [162, 541] on label "Mon" at bounding box center [159, 531] width 32 height 20
click at [152, 532] on input "Mon" at bounding box center [152, 532] width 0 height 0
click at [205, 541] on label "Tue" at bounding box center [195, 531] width 29 height 20
click at [190, 532] on input "Tue" at bounding box center [190, 532] width 0 height 0
click at [233, 541] on label "Wed" at bounding box center [233, 531] width 33 height 20
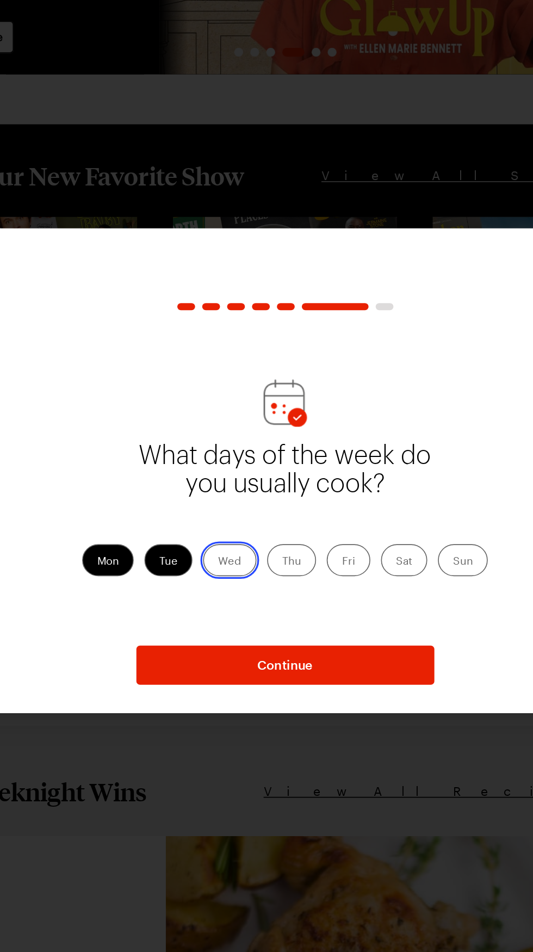
click at [226, 532] on input "Wed" at bounding box center [226, 532] width 0 height 0
click at [271, 541] on label "Thu" at bounding box center [271, 531] width 30 height 20
click at [265, 532] on input "Thu" at bounding box center [265, 532] width 0 height 0
click at [304, 541] on label "Fri" at bounding box center [305, 531] width 27 height 20
click at [301, 532] on input "Fri" at bounding box center [301, 532] width 0 height 0
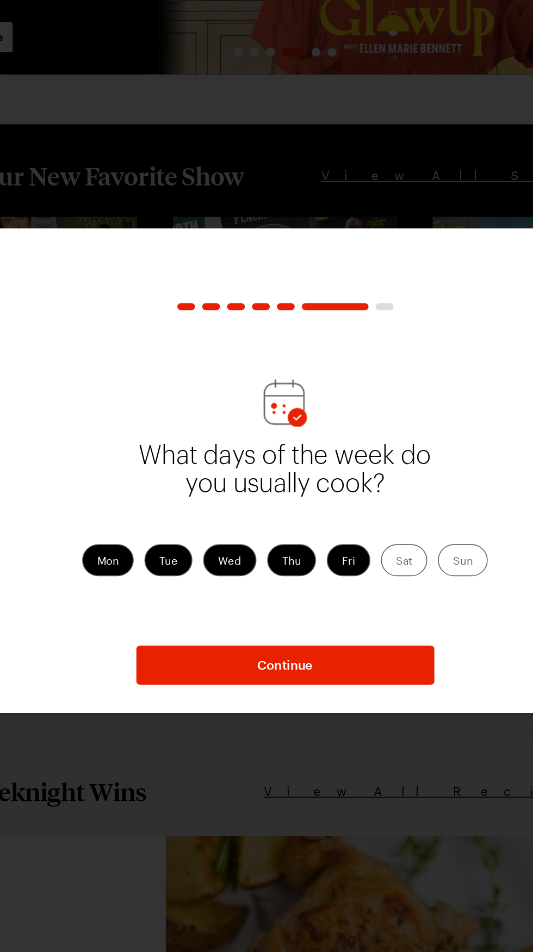
click at [333, 541] on label "Sat" at bounding box center [339, 531] width 28 height 20
click at [335, 532] on input "Sat" at bounding box center [335, 532] width 0 height 0
click at [386, 541] on label "Sun" at bounding box center [375, 531] width 30 height 20
click at [369, 532] on input "Sun" at bounding box center [369, 532] width 0 height 0
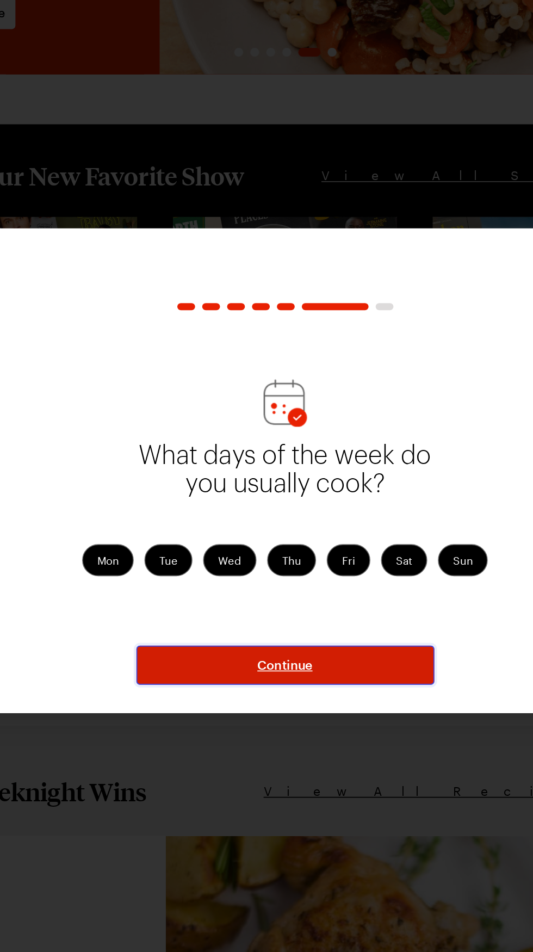
click at [298, 607] on button "Continue" at bounding box center [267, 595] width 182 height 24
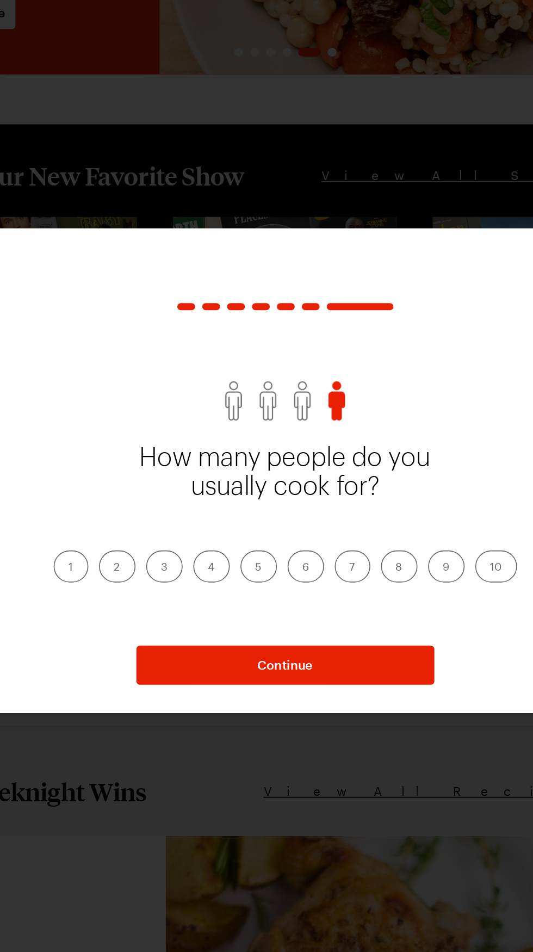
click at [219, 545] on label "4" at bounding box center [222, 535] width 22 height 20
click at [220, 536] on input "4" at bounding box center [220, 536] width 0 height 0
click at [250, 545] on label "5" at bounding box center [250, 535] width 22 height 20
click at [249, 536] on input "5" at bounding box center [249, 536] width 0 height 0
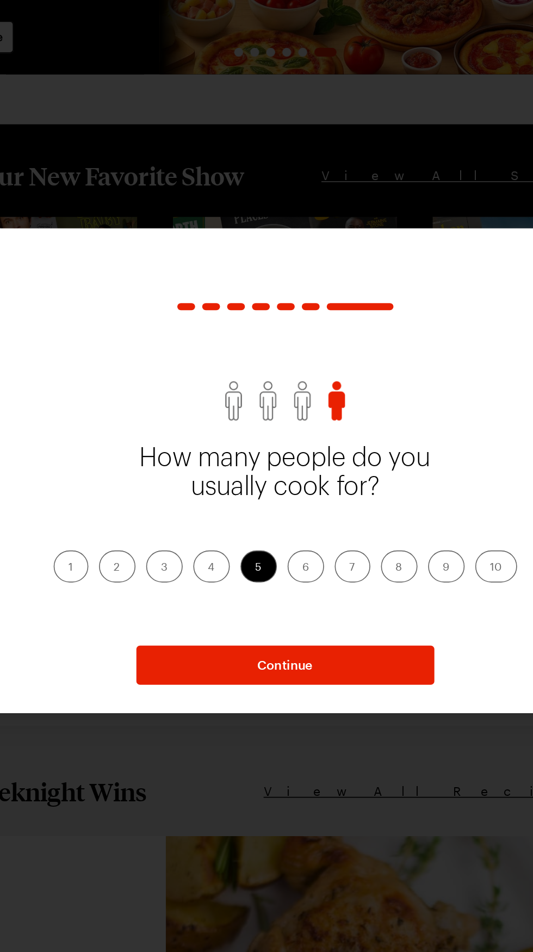
click at [221, 545] on label "4" at bounding box center [222, 535] width 22 height 20
click at [220, 536] on input "4" at bounding box center [220, 536] width 0 height 0
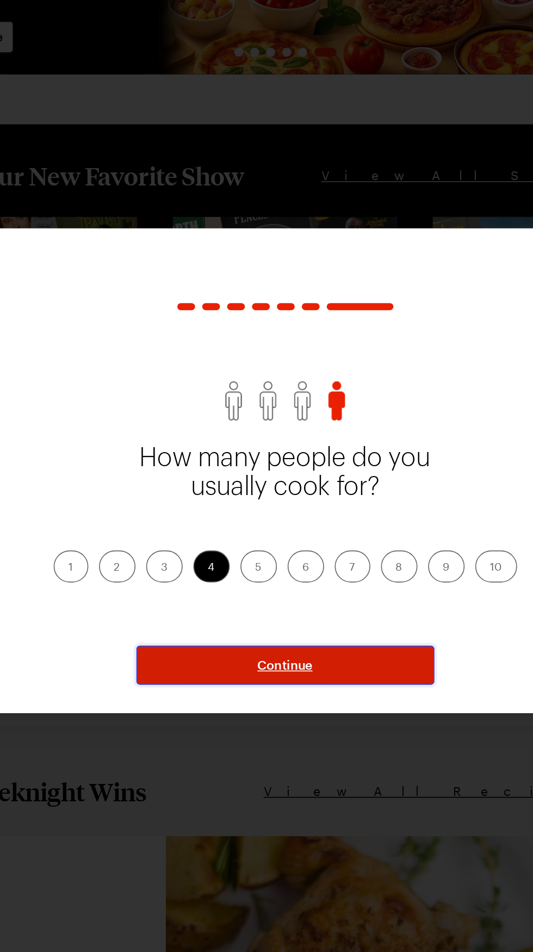
click at [302, 607] on button "Continue" at bounding box center [267, 595] width 182 height 24
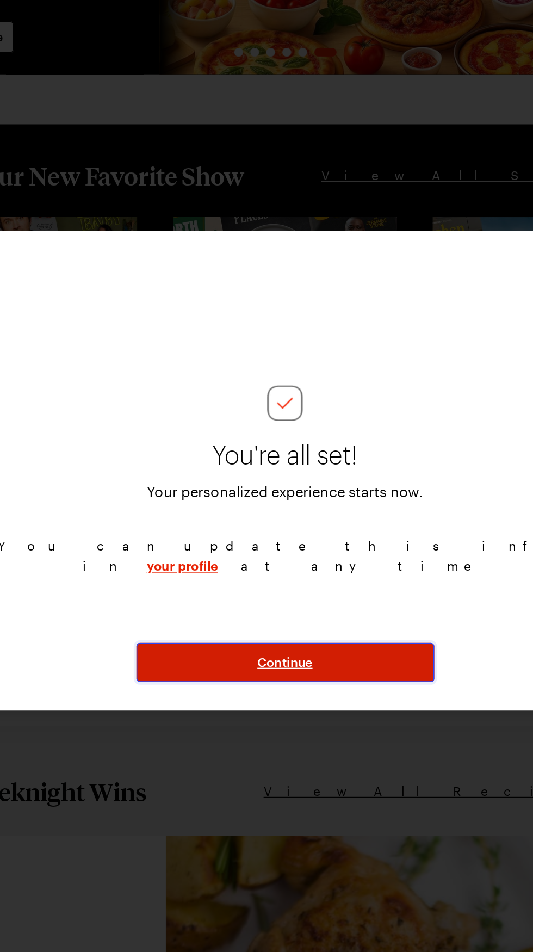
click at [308, 605] on button "Continue" at bounding box center [267, 594] width 182 height 24
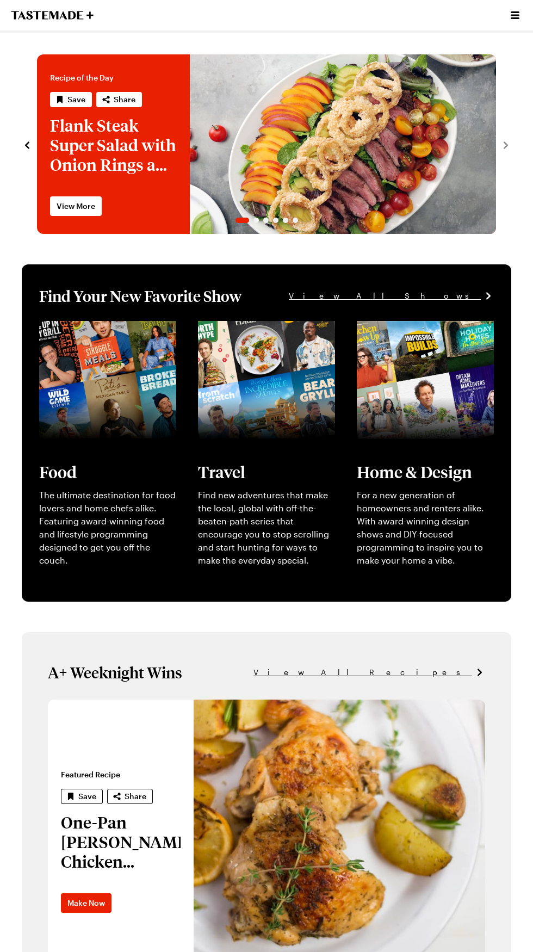
click at [520, 13] on icon "Open menu" at bounding box center [515, 15] width 13 height 13
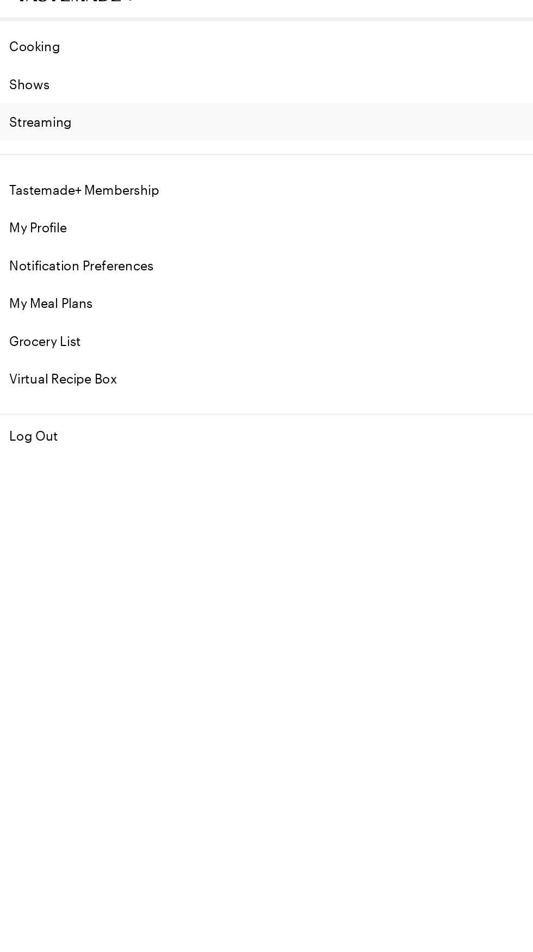
click at [30, 112] on link "Streaming" at bounding box center [266, 103] width 533 height 26
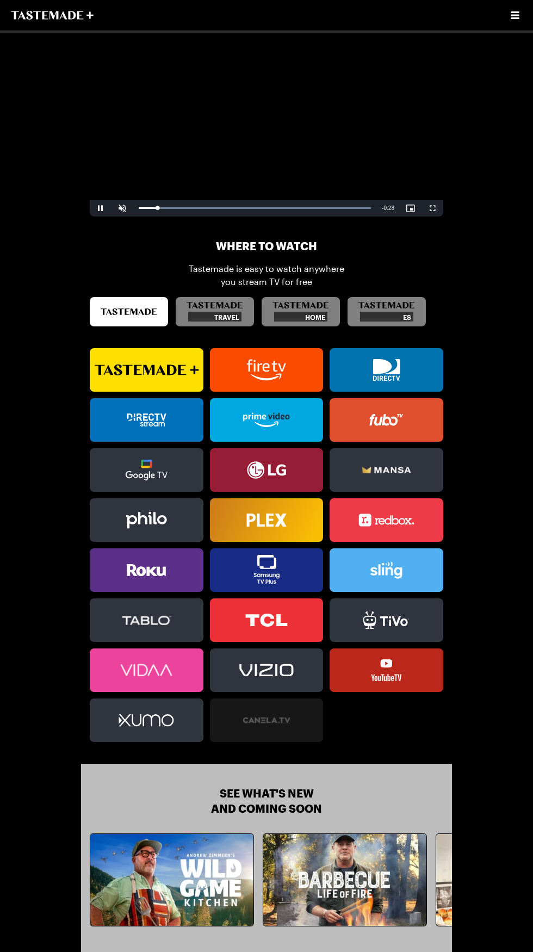
scroll to position [371, 0]
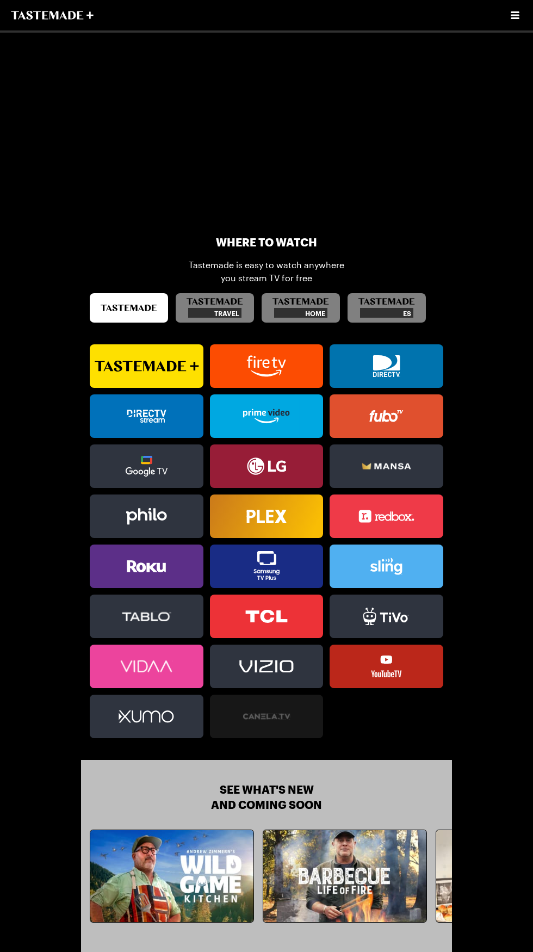
click at [143, 562] on icon at bounding box center [150, 567] width 29 height 10
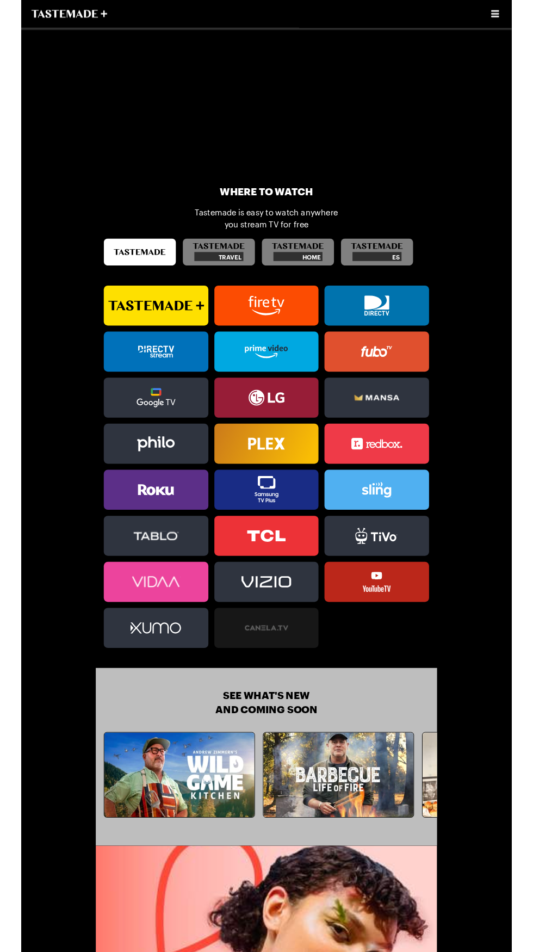
scroll to position [454, 0]
